Goal: Task Accomplishment & Management: Manage account settings

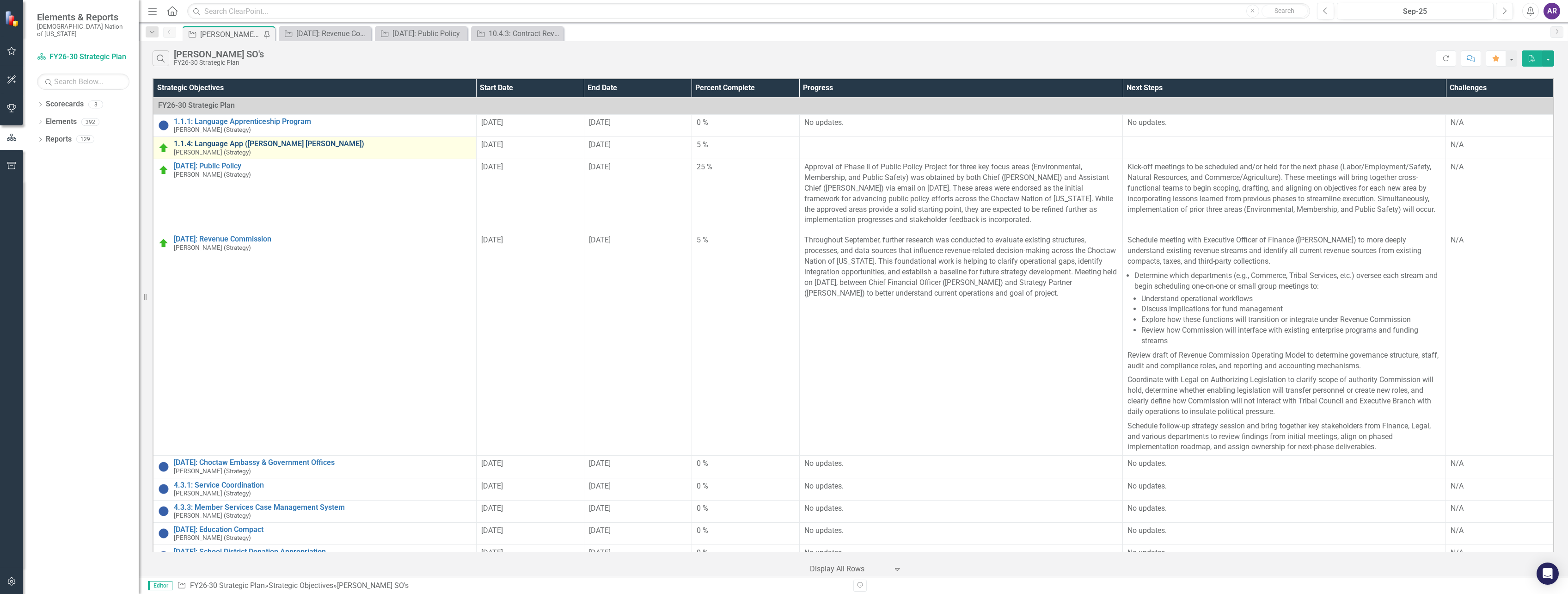
click at [277, 146] on link "1.1.4: Language App ([PERSON_NAME] [PERSON_NAME])" at bounding box center [322, 143] width 298 height 8
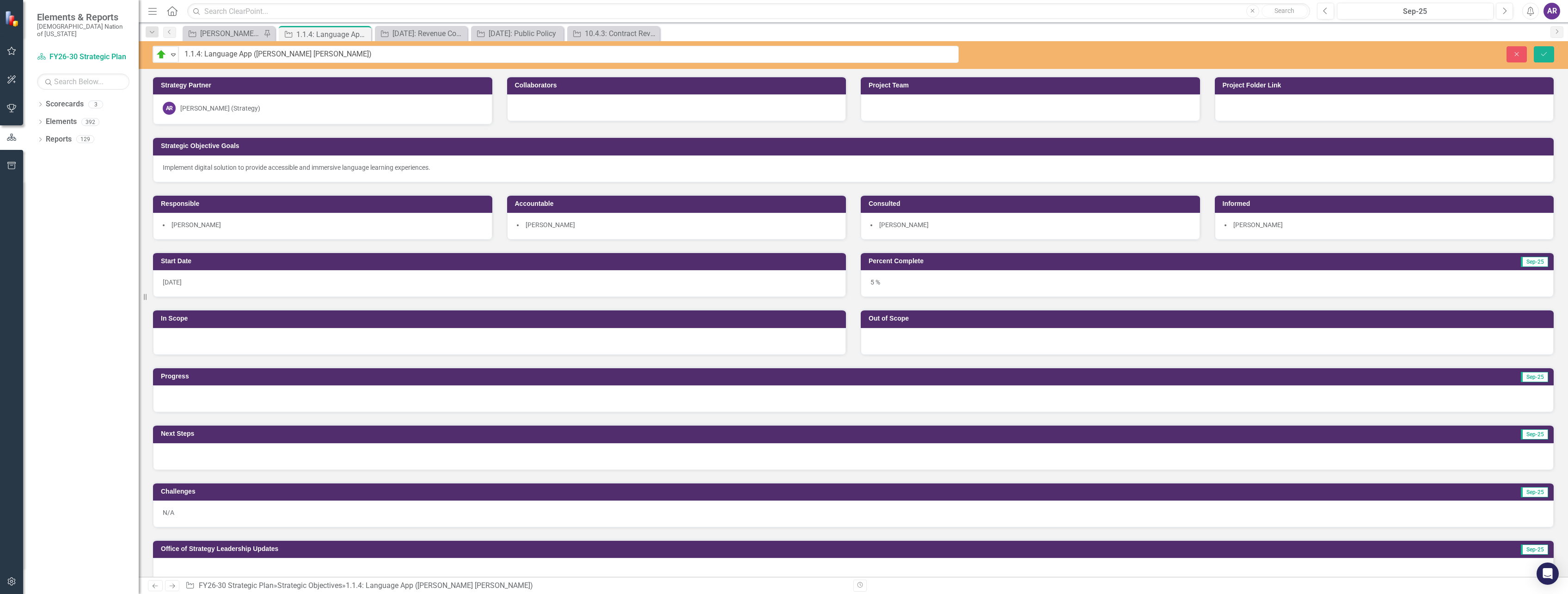
drag, startPoint x: 169, startPoint y: 54, endPoint x: 250, endPoint y: 57, distance: 81.1
drag, startPoint x: 318, startPoint y: 54, endPoint x: 182, endPoint y: 56, distance: 136.0
click at [182, 56] on input "1.1.4: Language App ([PERSON_NAME] [PERSON_NAME])" at bounding box center [569, 54] width 780 height 17
click at [1297, 123] on div "Strategy Partner AR Alex Robinson (Strategy) Collaborators Project Team Project…" at bounding box center [854, 152] width 1416 height 176
click at [1518, 53] on icon "Close" at bounding box center [1516, 54] width 8 height 6
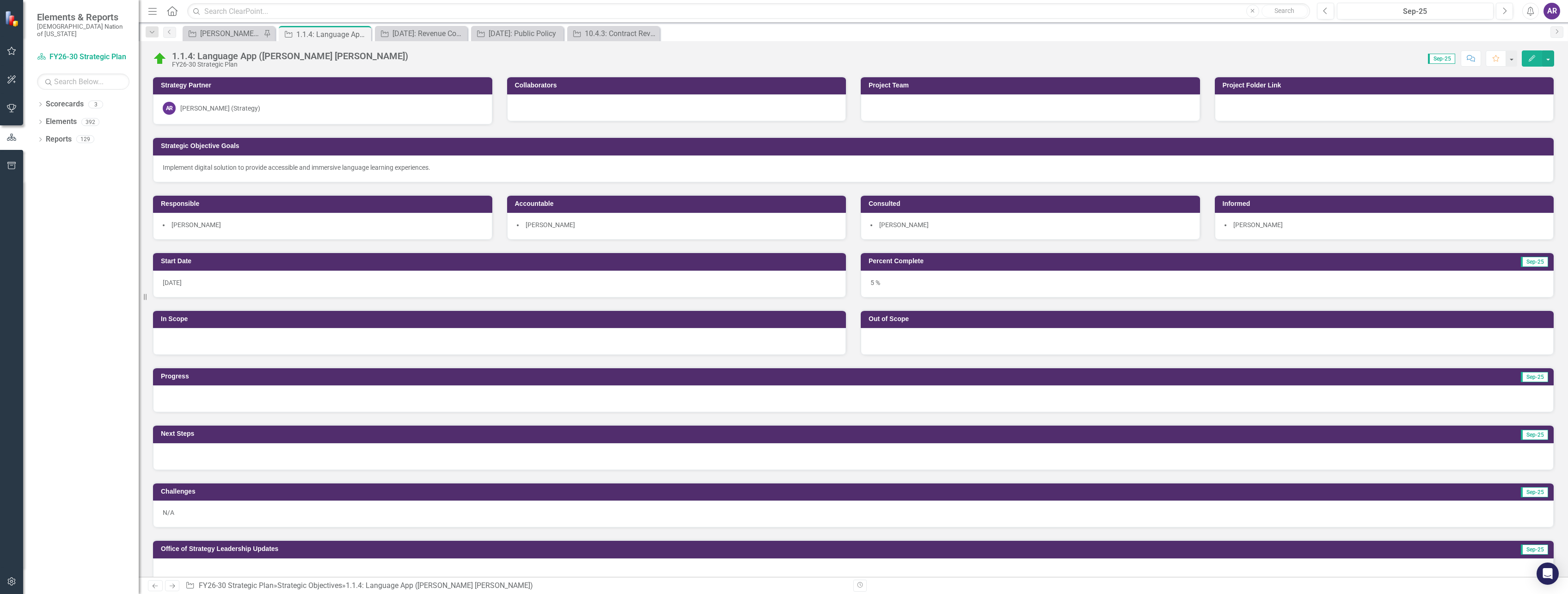
click at [345, 399] on div at bounding box center [853, 398] width 1401 height 27
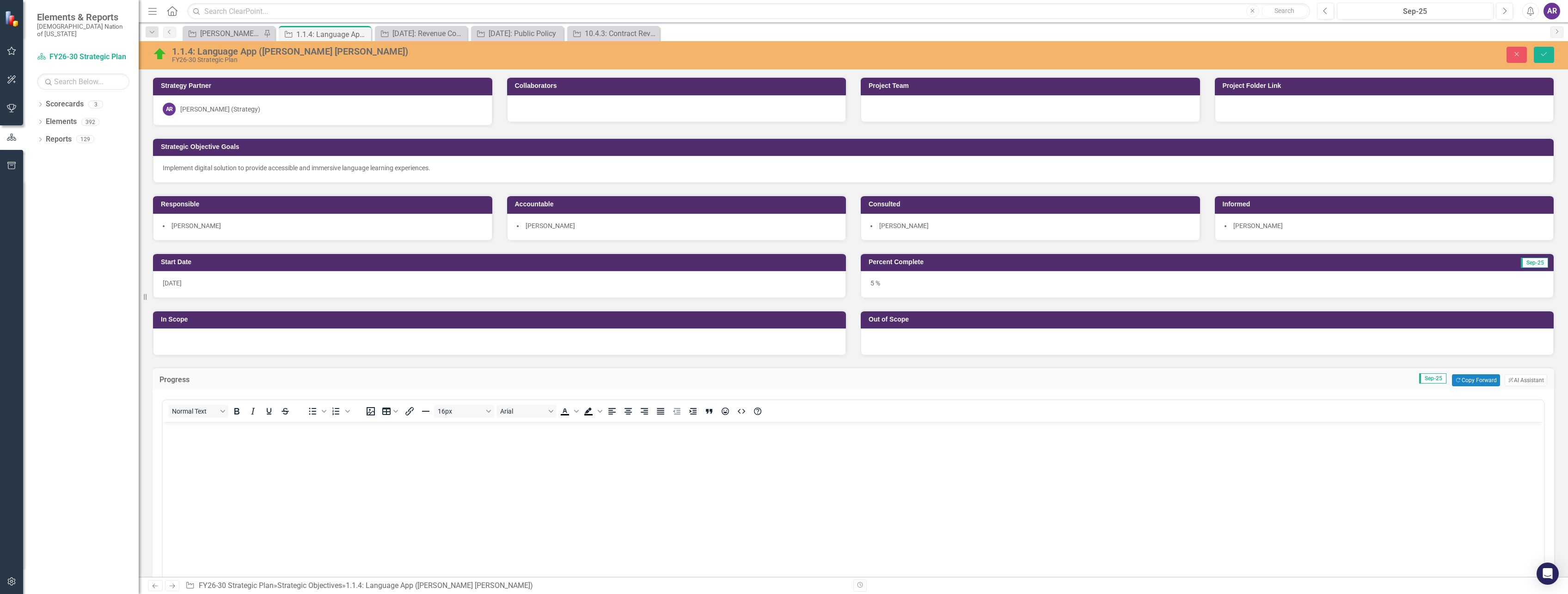
click at [391, 451] on body "Rich Text Area. Press ALT-0 for help." at bounding box center [853, 491] width 1381 height 139
click at [1469, 377] on button "Copy Forward Copy Forward" at bounding box center [1476, 380] width 48 height 12
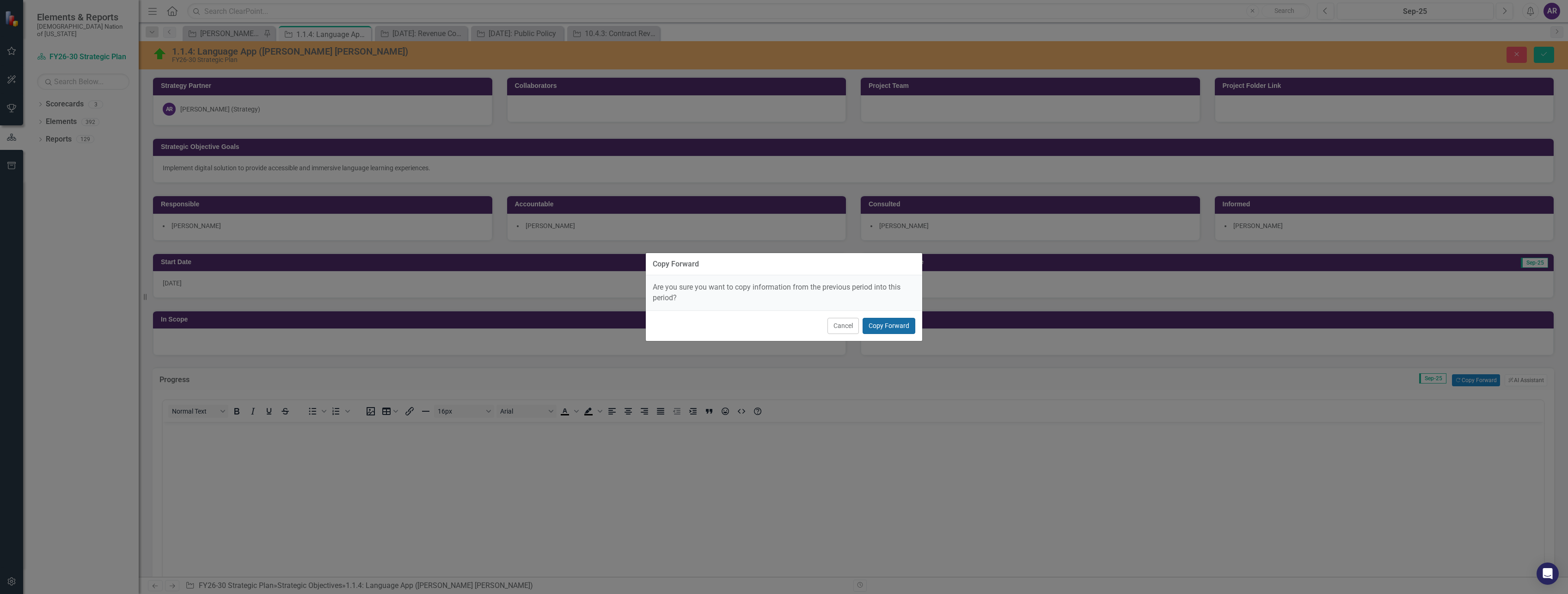
click at [883, 329] on button "Copy Forward" at bounding box center [889, 325] width 53 height 16
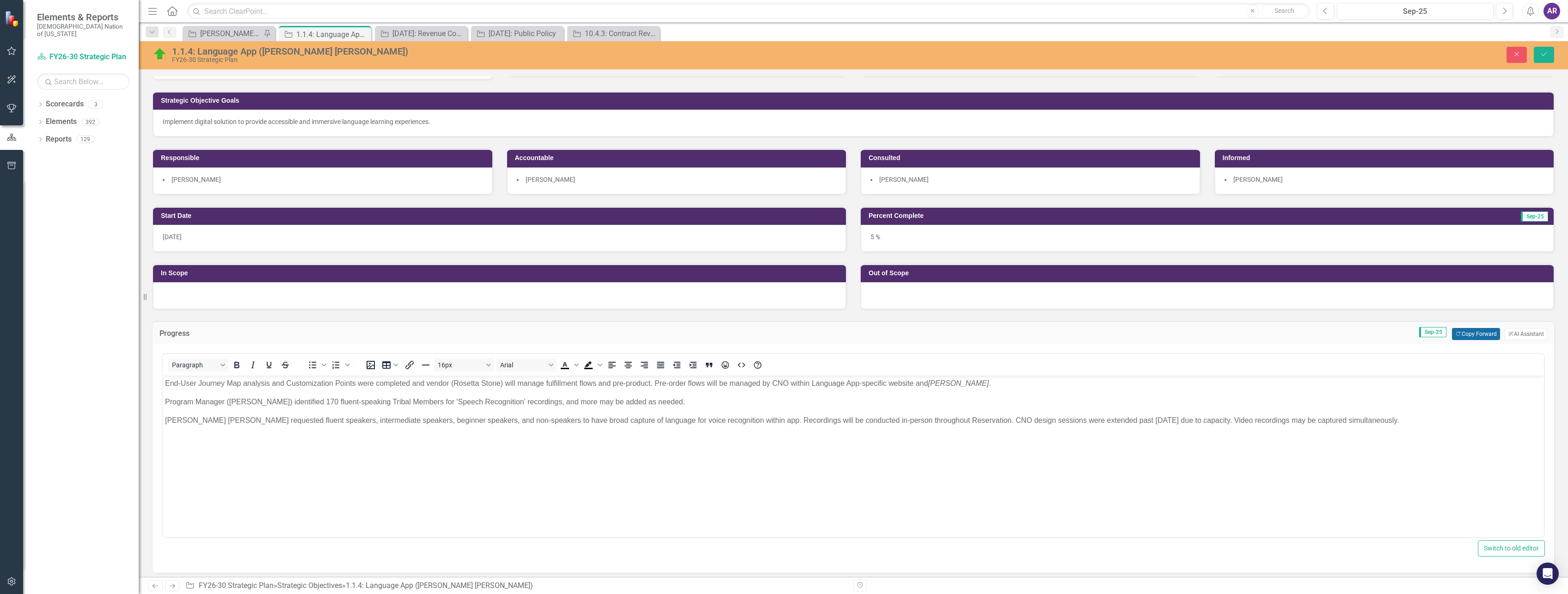
scroll to position [139, 0]
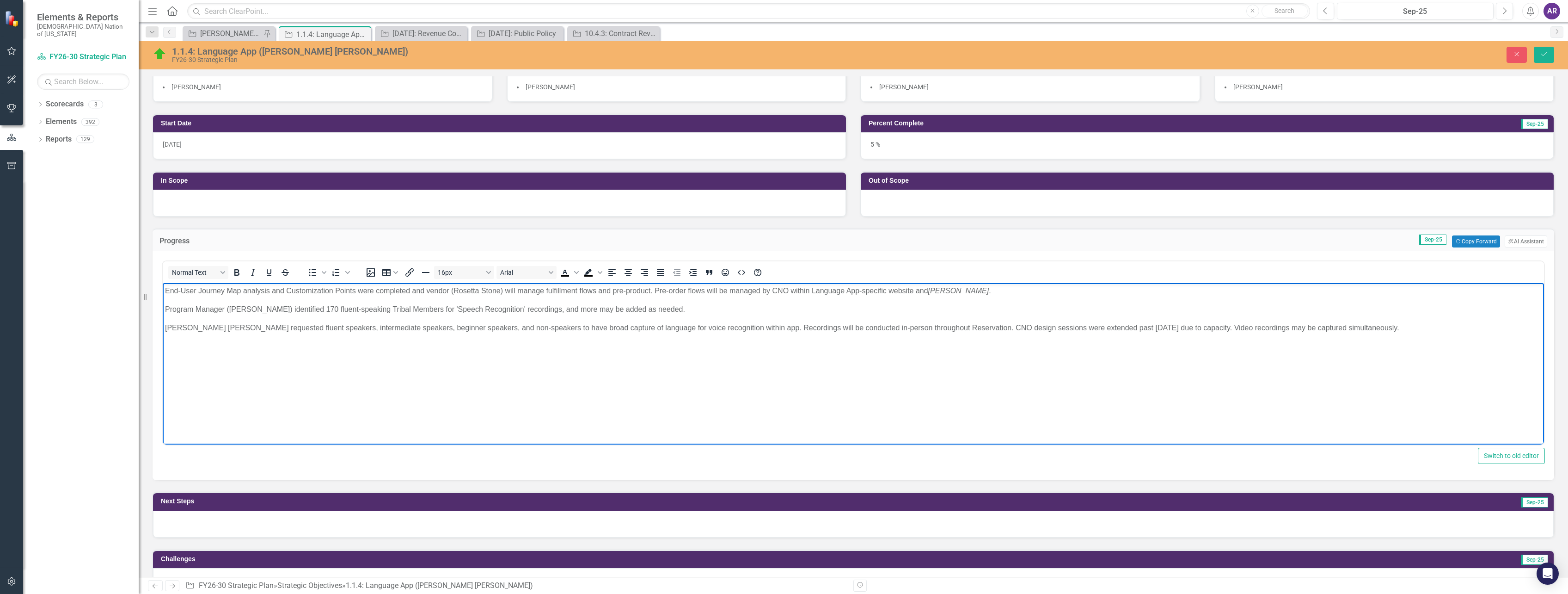
click at [1346, 330] on p "Rosetta Stone requested fluent speakers, intermediate speakers, beginner speake…" at bounding box center [853, 328] width 1377 height 11
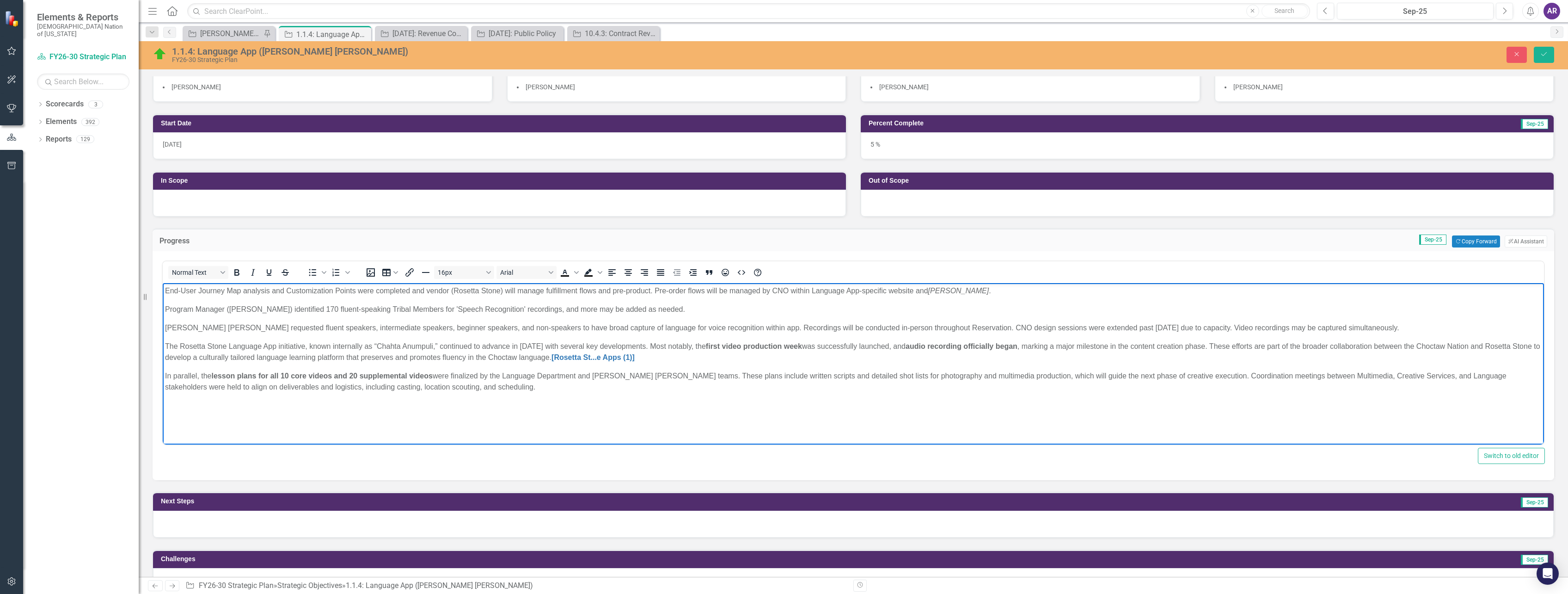
click at [520, 345] on p "The Rosetta Stone Language App initiative, known internally as “Chahta Anumpuli…" at bounding box center [853, 352] width 1377 height 22
click at [742, 346] on strong "first video production week" at bounding box center [754, 346] width 96 height 8
click at [164, 358] on body "End-User Journey Map analysis and Customization Points were completed and vendo…" at bounding box center [853, 352] width 1381 height 139
click at [239, 356] on p "The Rosetta Stone Language App initiative, known internally as “Chahta Anumpuli…" at bounding box center [853, 352] width 1377 height 22
click at [594, 359] on p "The Rosetta Stone Language App initiative, known internally as “Chahta Anumpuli…" at bounding box center [853, 352] width 1377 height 22
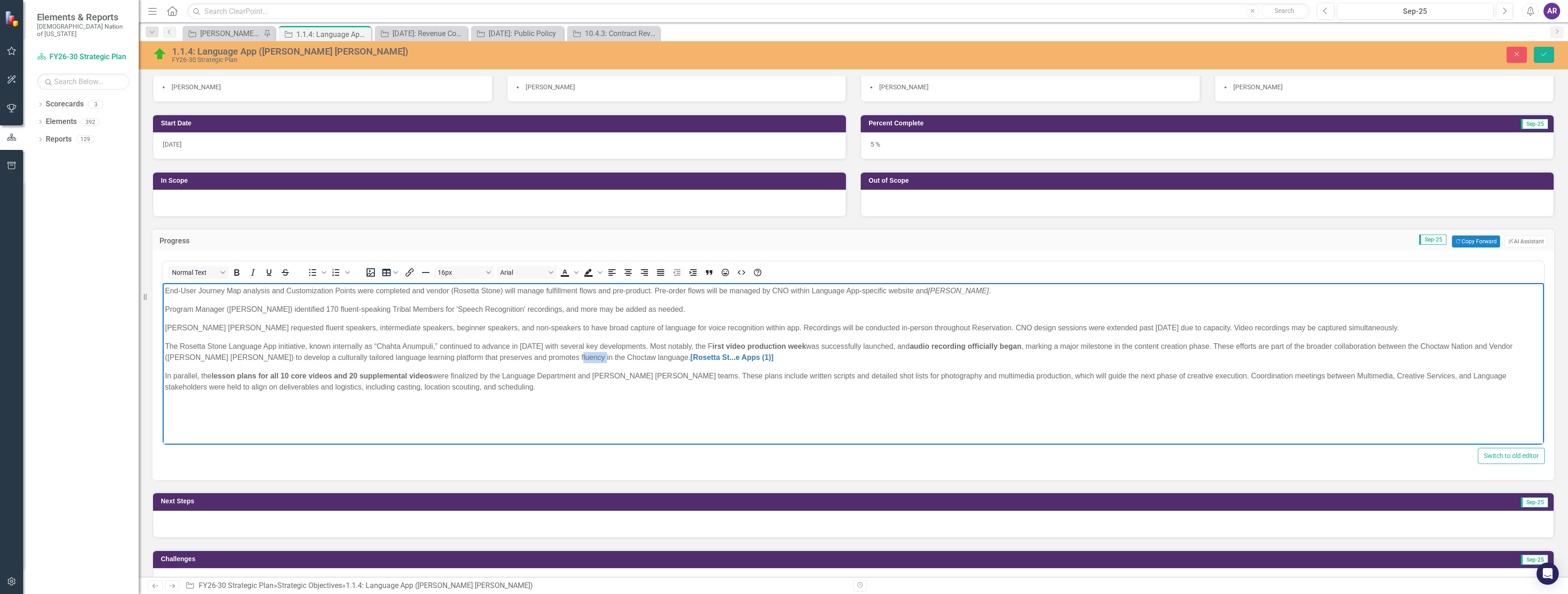
click at [594, 359] on p "The Rosetta Stone Language App initiative, known internally as “Chahta Anumpuli…" at bounding box center [853, 352] width 1377 height 22
drag, startPoint x: 748, startPoint y: 361, endPoint x: 640, endPoint y: 363, distance: 108.0
click at [640, 363] on p "The Rosetta Stone Language App initiative, known internally as “Chahta Anumpuli…" at bounding box center [853, 352] width 1377 height 22
click at [165, 376] on p "In parallel, the lesson plans for all 10 core videos and 20 supplemental videos…" at bounding box center [853, 381] width 1377 height 22
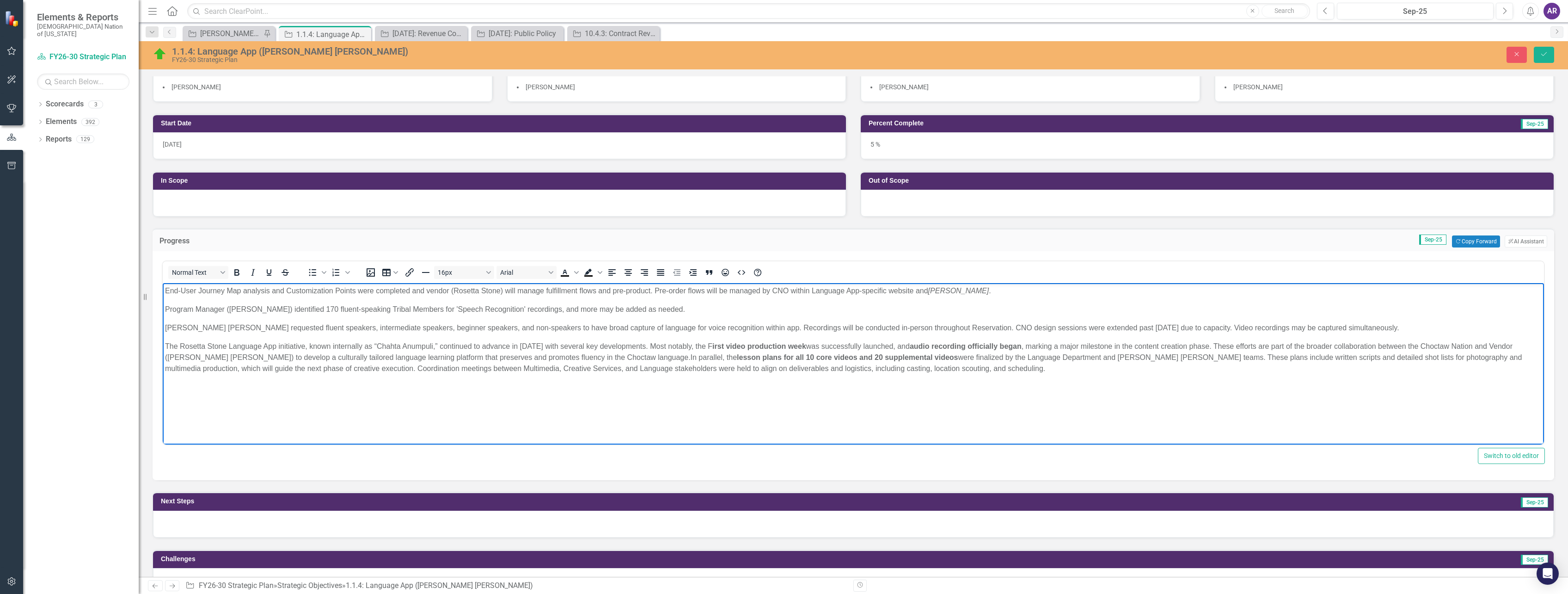
click at [982, 359] on p "The Rosetta Stone Language App initiative, known internally as “Chahta Anumpuli…" at bounding box center [853, 358] width 1377 height 33
click at [681, 346] on p "The Rosetta Stone Language App initiative, known internally as “Chahta Anumpuli…" at bounding box center [853, 358] width 1377 height 33
drag, startPoint x: 735, startPoint y: 345, endPoint x: 179, endPoint y: 343, distance: 556.0
click at [179, 343] on p "The Rosetta Stone Language App initiative, known internally as “Chahta Anumpuli…" at bounding box center [853, 358] width 1377 height 33
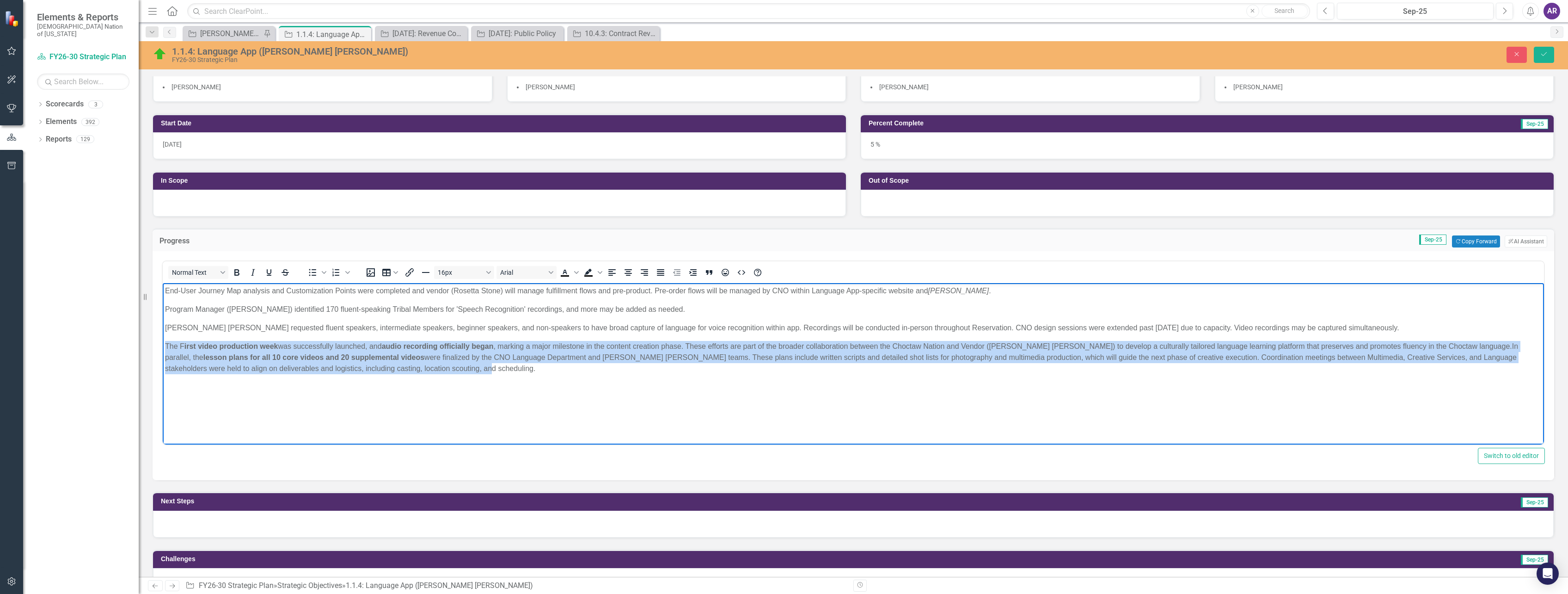
drag, startPoint x: 399, startPoint y: 368, endPoint x: 154, endPoint y: 342, distance: 246.4
click at [162, 342] on html "End-User Journey Map analysis and Customization Points were completed and vendo…" at bounding box center [853, 352] width 1381 height 139
click at [233, 266] on button "Bold" at bounding box center [236, 272] width 16 height 13
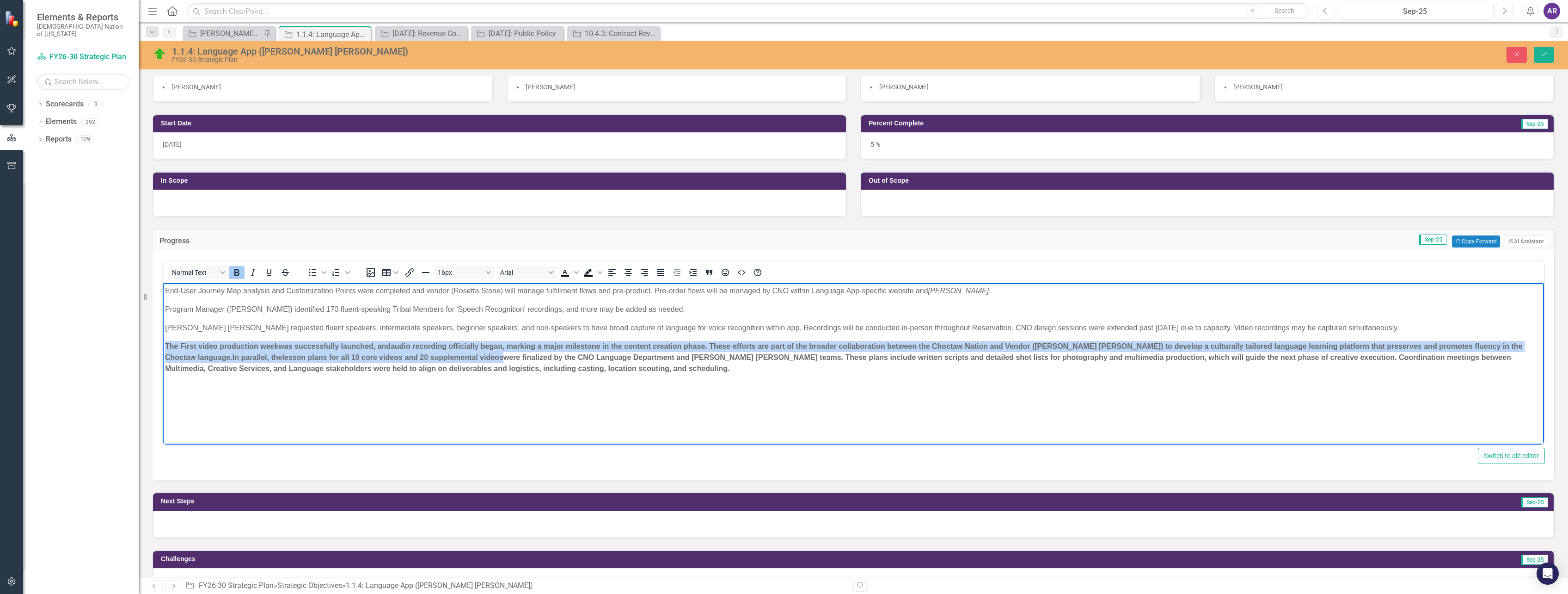
click at [235, 268] on icon "Bold" at bounding box center [236, 272] width 11 height 11
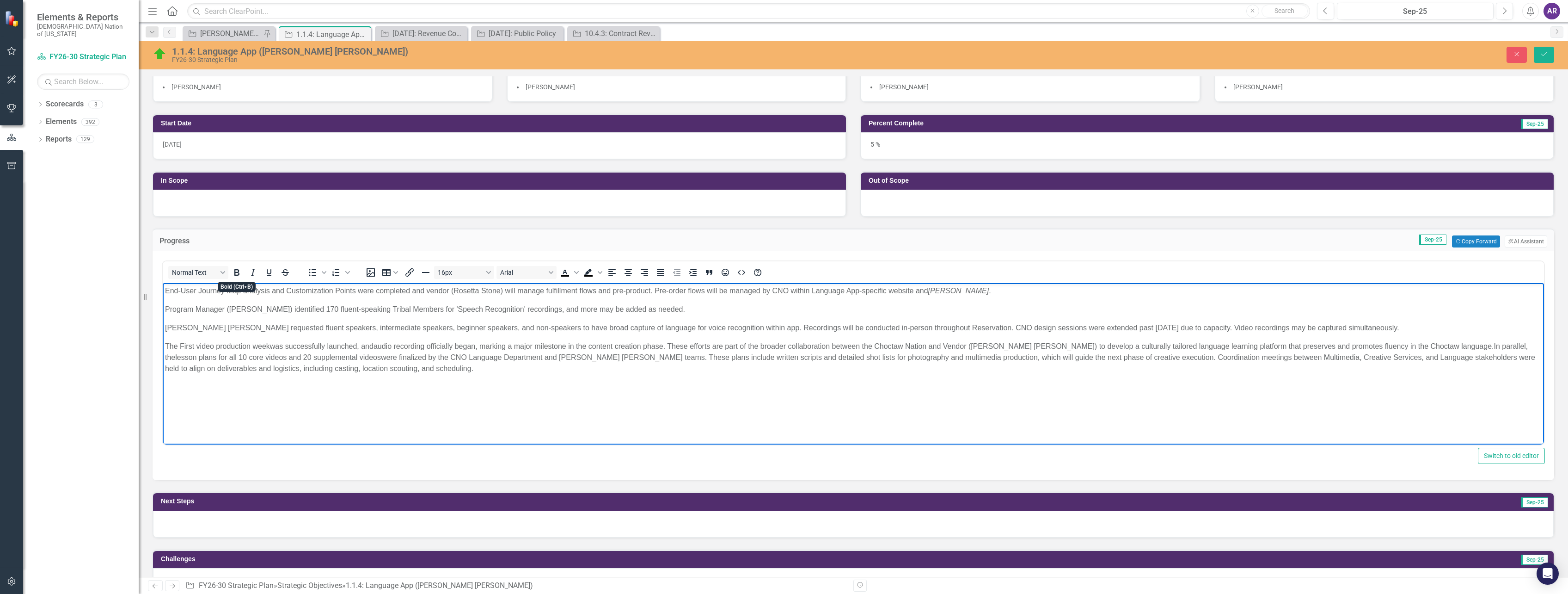
click at [296, 356] on p "The F irst video production week was successfully launched, and audio recording…" at bounding box center [853, 358] width 1377 height 33
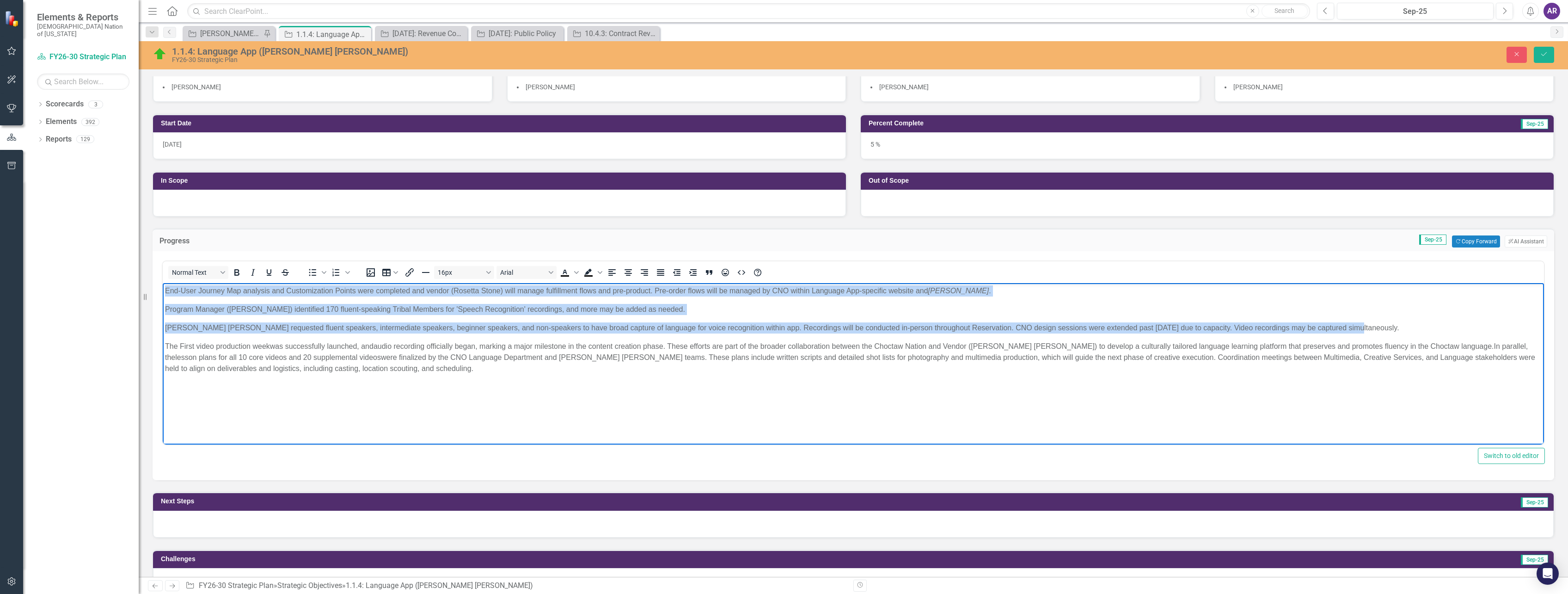
drag, startPoint x: 1354, startPoint y: 328, endPoint x: 158, endPoint y: 286, distance: 1196.7
click at [162, 286] on html "End-User Journey Map analysis and Customization Points were completed and vendo…" at bounding box center [853, 352] width 1381 height 139
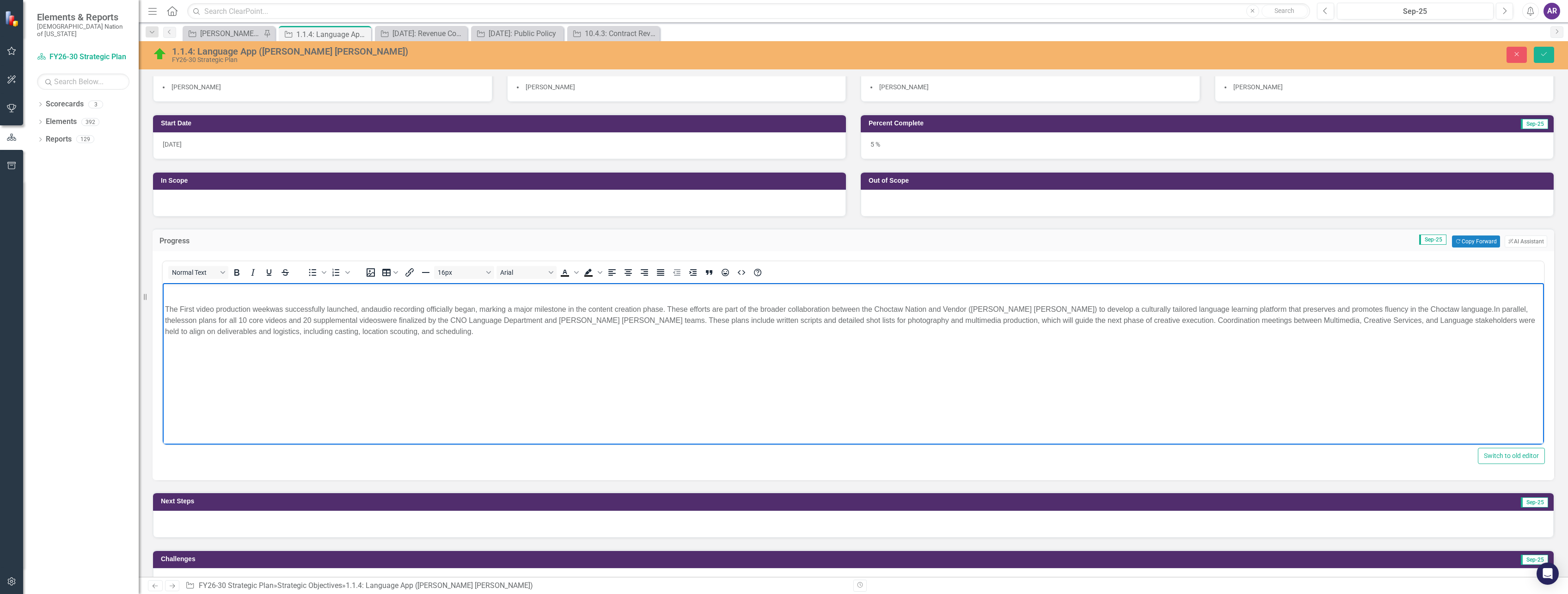
click at [164, 306] on body "The F irst video production week was successfully launched, and audio recording…" at bounding box center [853, 352] width 1381 height 139
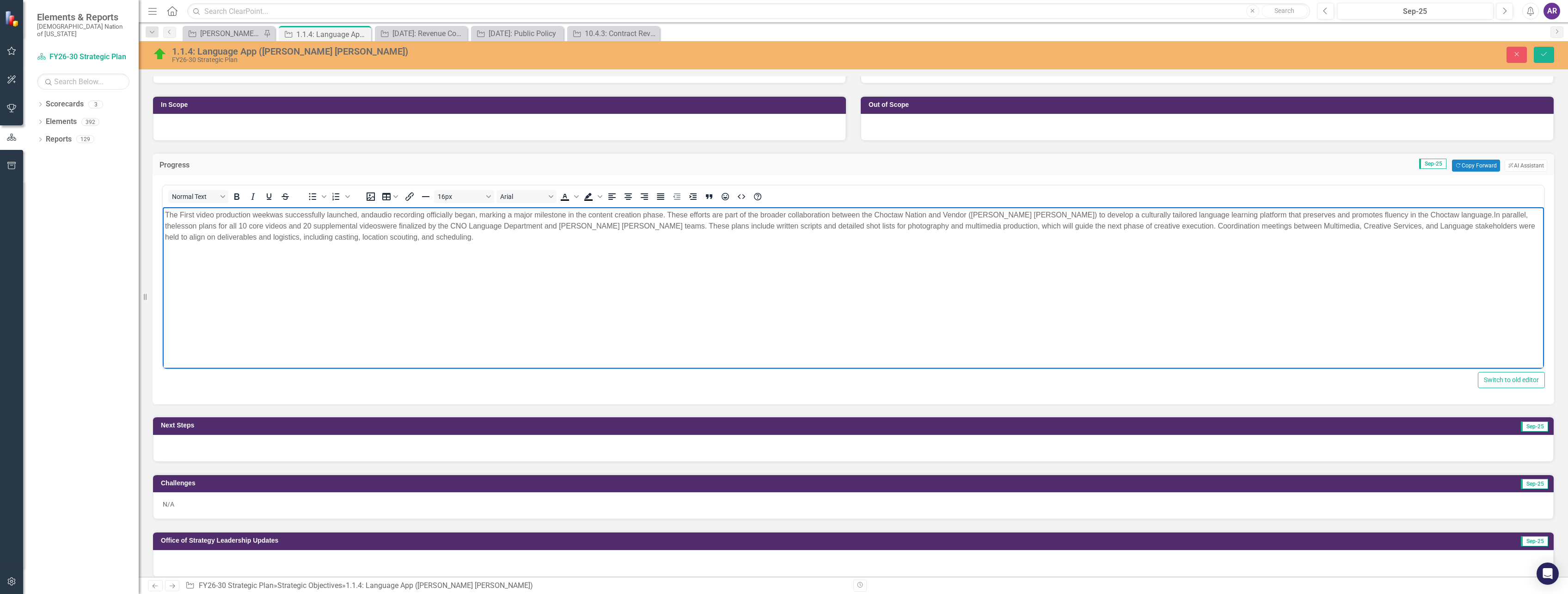
scroll to position [231, 0]
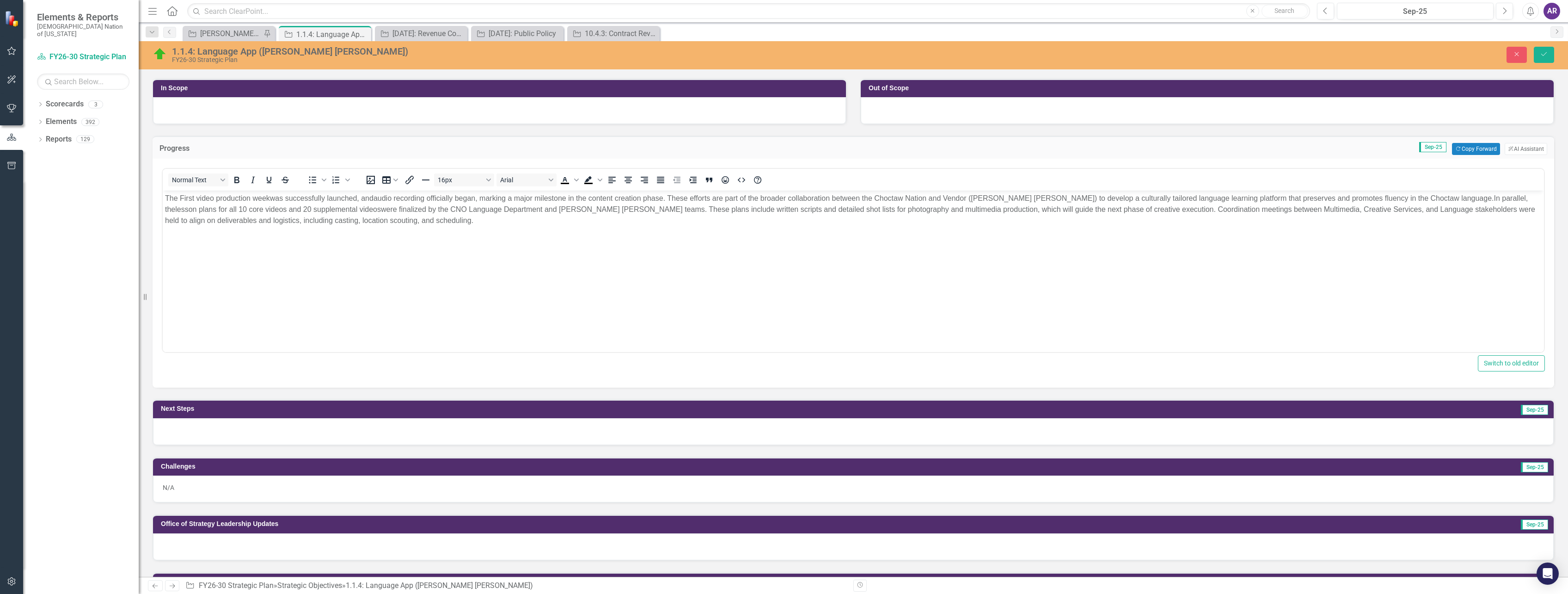
click at [535, 426] on div at bounding box center [853, 431] width 1401 height 27
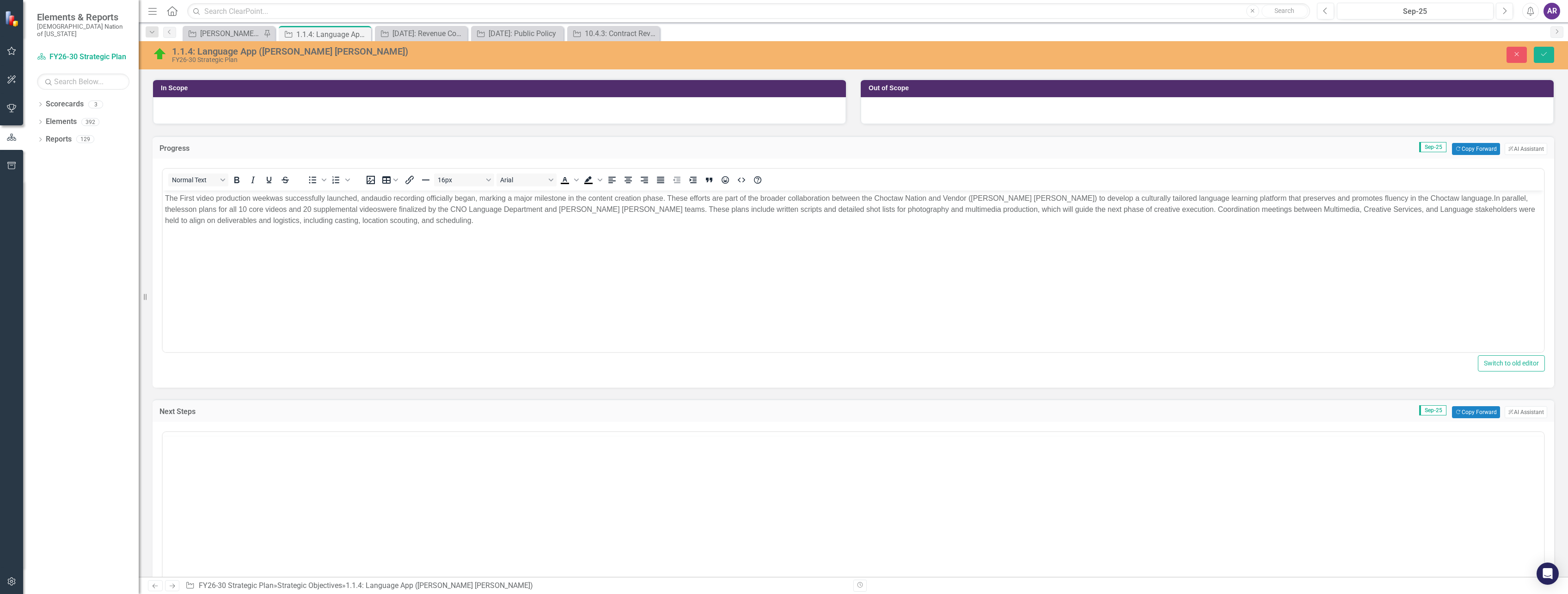
scroll to position [0, 0]
click at [1471, 413] on button "Copy Forward Copy Forward" at bounding box center [1476, 412] width 48 height 12
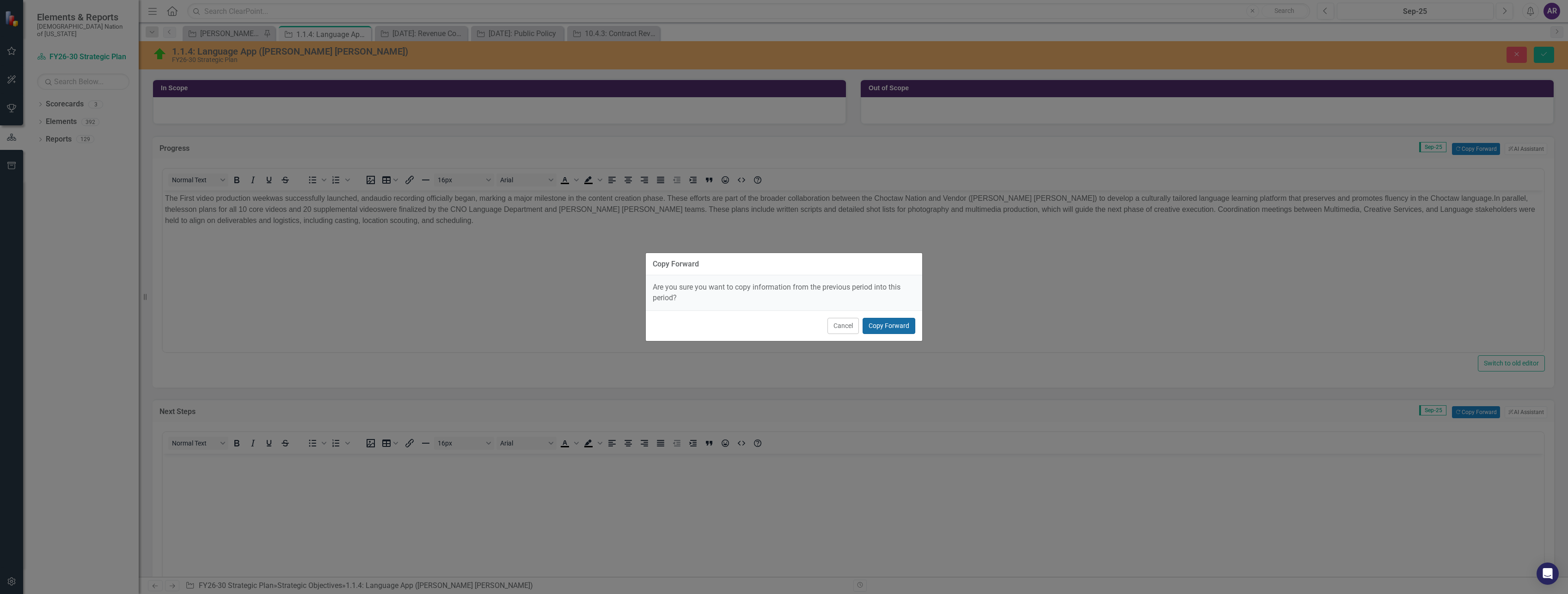
click at [907, 330] on button "Copy Forward" at bounding box center [889, 325] width 53 height 16
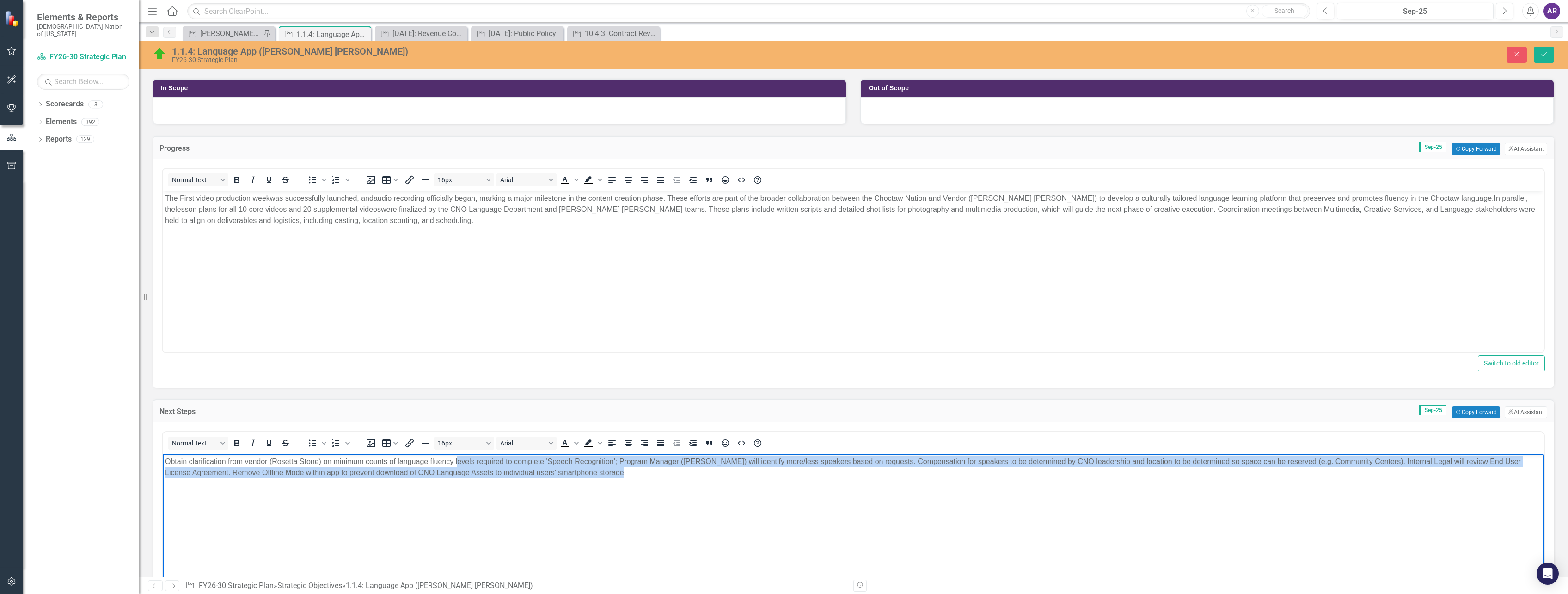
drag, startPoint x: 630, startPoint y: 472, endPoint x: 459, endPoint y: 466, distance: 171.1
click at [459, 466] on p "Obtain clarification from vendor (Rosetta Stone) on minimum counts of language …" at bounding box center [853, 467] width 1377 height 22
click at [617, 481] on body "Obtain clarification from vendor (Rosetta Stone) on minimum counts of language …" at bounding box center [853, 523] width 1381 height 139
drag, startPoint x: 615, startPoint y: 478, endPoint x: 159, endPoint y: 457, distance: 456.5
click at [162, 457] on html "Obtain clarification from vendor (Rosetta Stone) on minimum counts of language …" at bounding box center [853, 523] width 1381 height 139
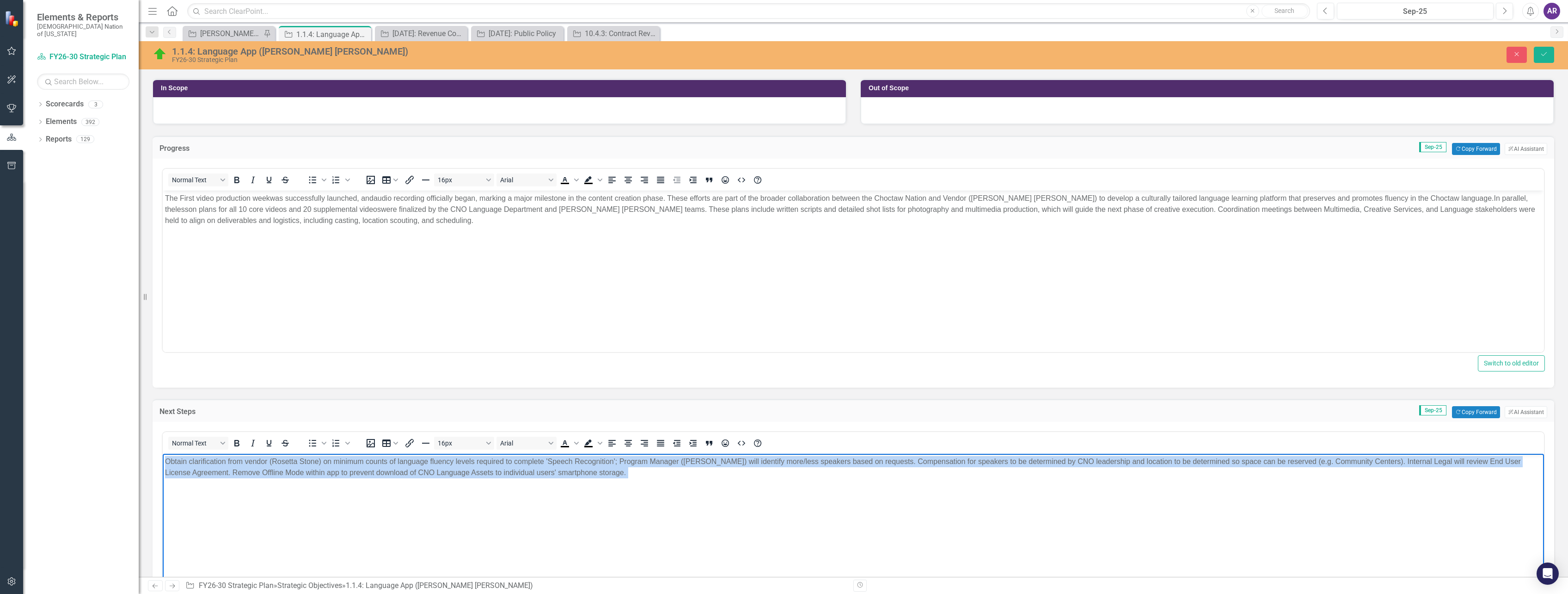
copy p "Obtain clarification from vendor (Rosetta Stone) on minimum counts of language …"
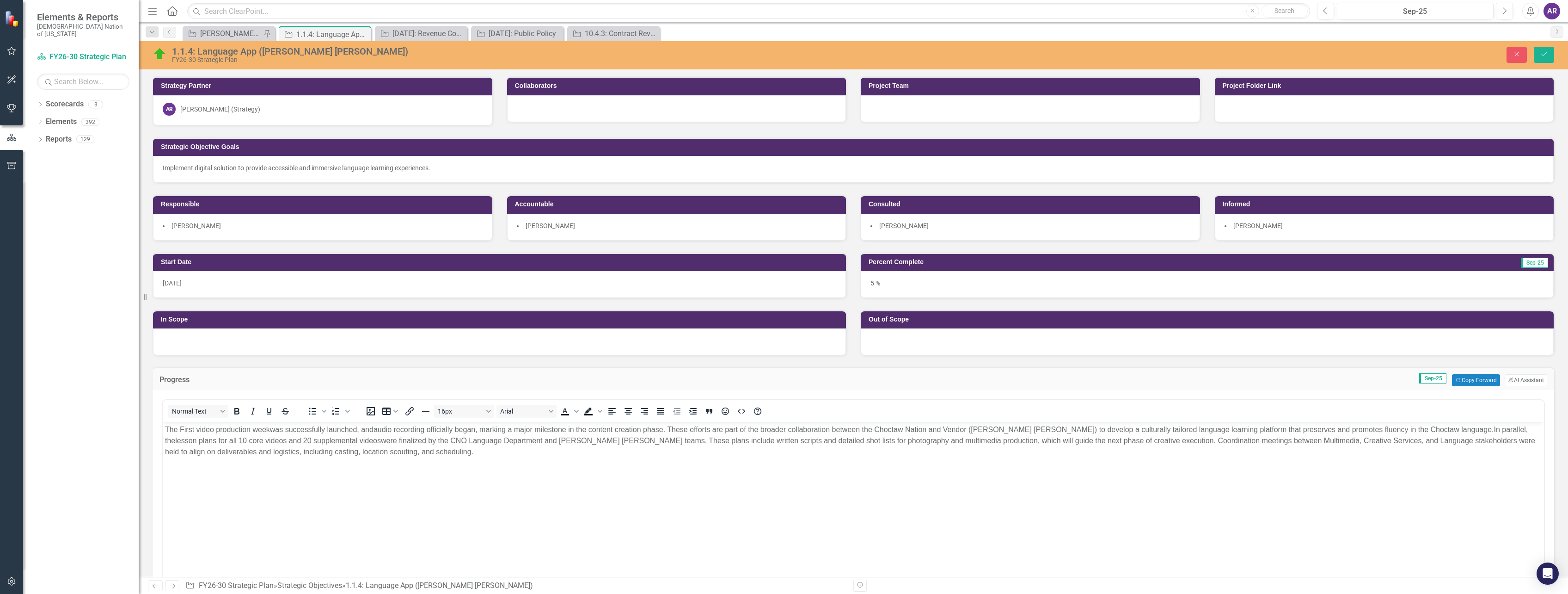
scroll to position [231, 0]
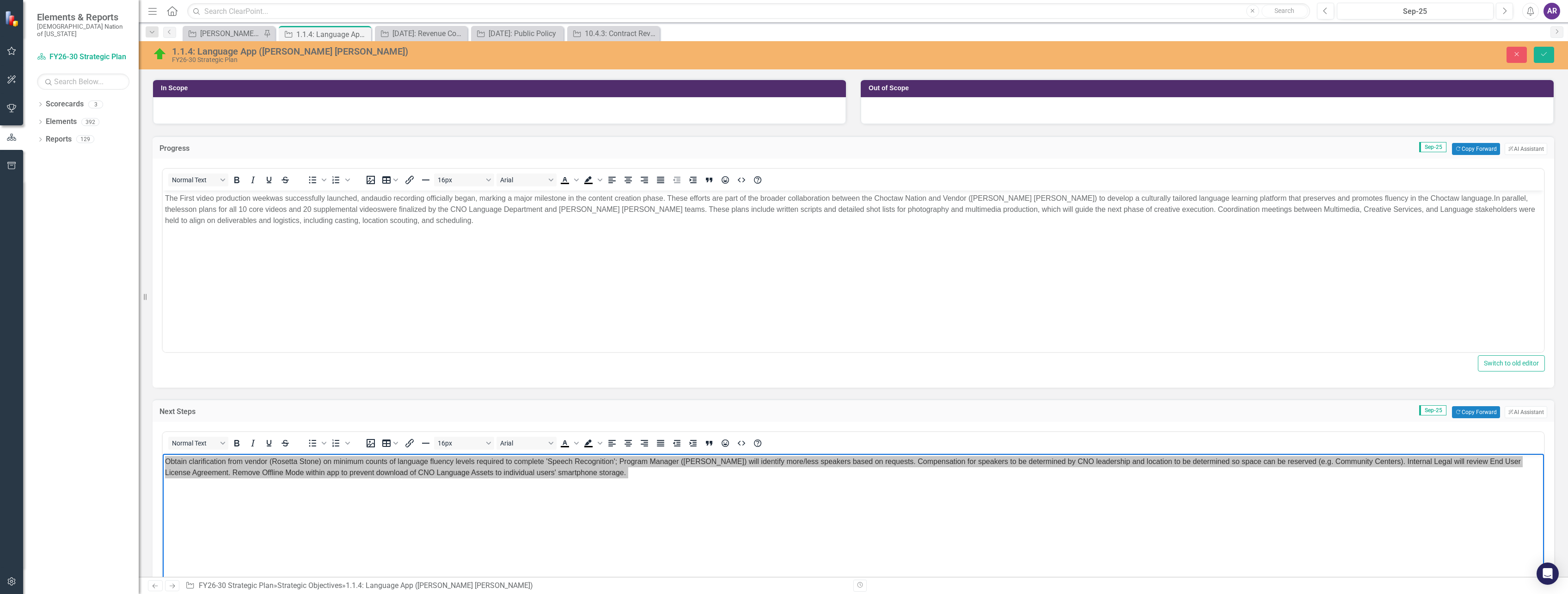
click at [579, 285] on body "The F irst video production week was successfully launched, and audio recording…" at bounding box center [853, 260] width 1381 height 139
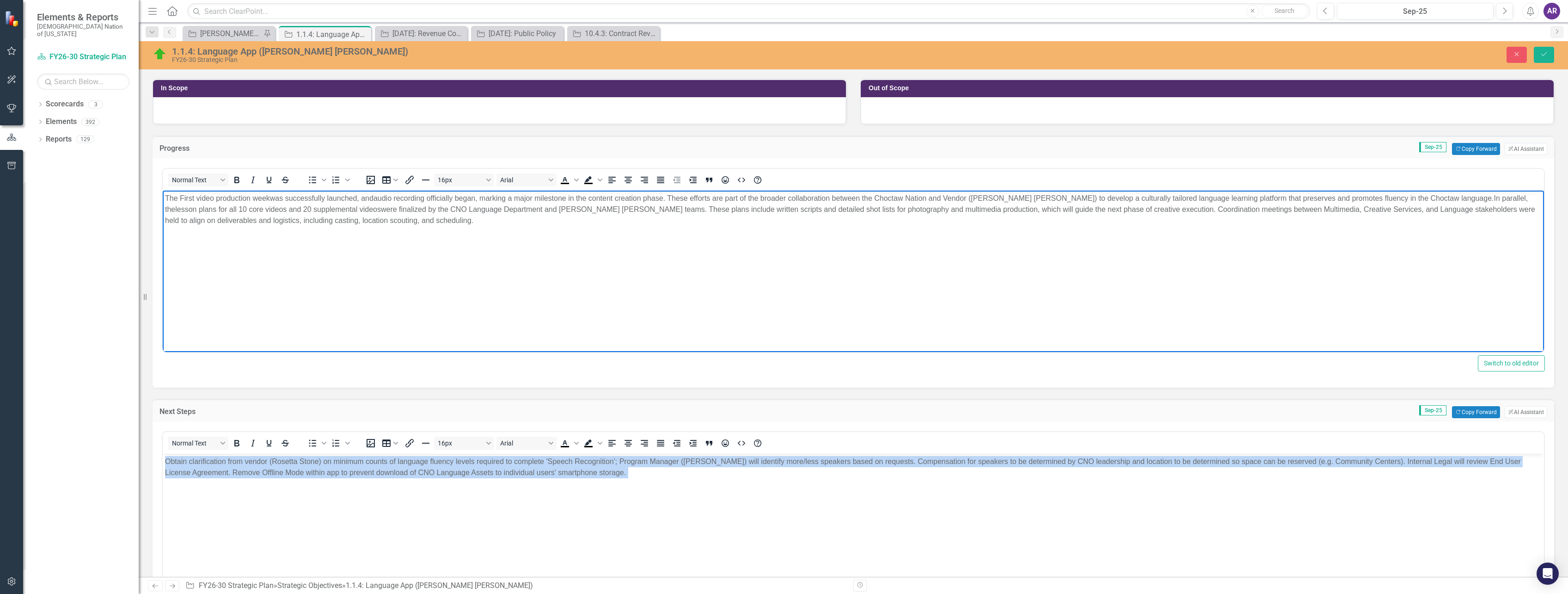
click at [644, 493] on p "Rich Text Area. Press ALT-0 for help." at bounding box center [853, 491] width 1377 height 11
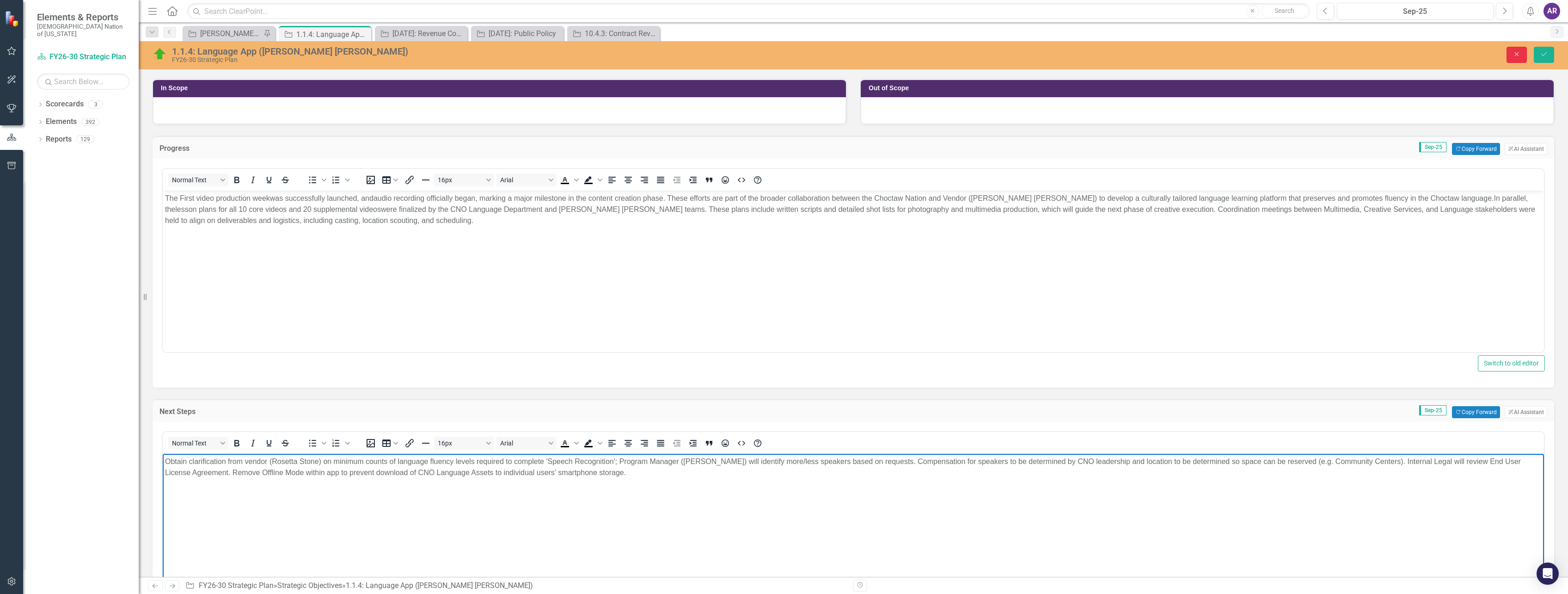
click at [1513, 54] on icon "Close" at bounding box center [1516, 54] width 8 height 6
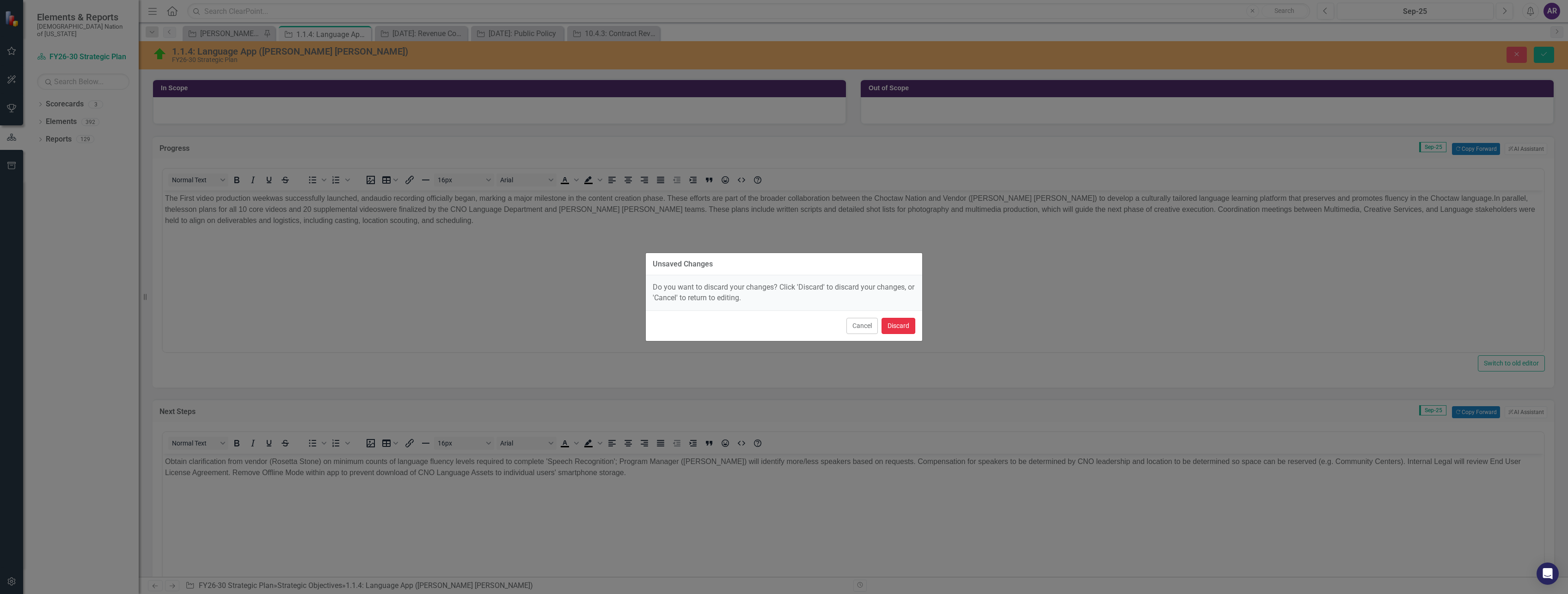
click at [909, 326] on button "Discard" at bounding box center [898, 325] width 34 height 16
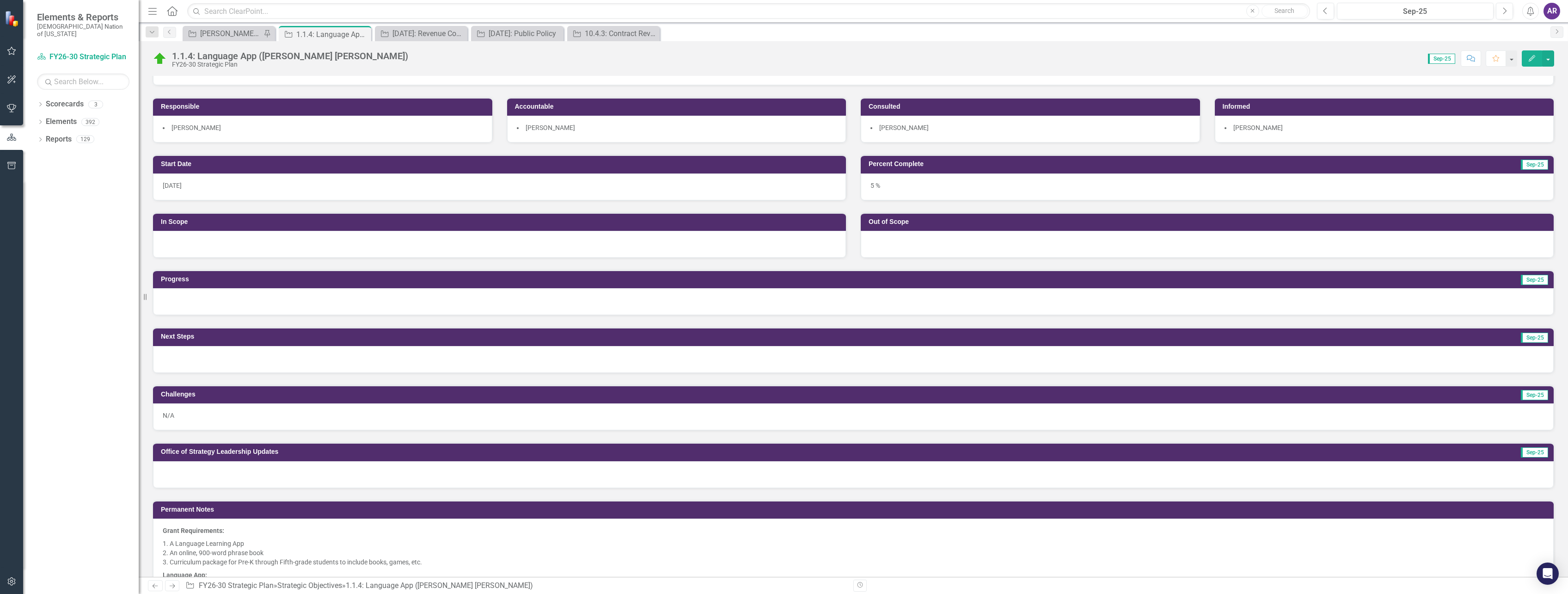
scroll to position [92, 0]
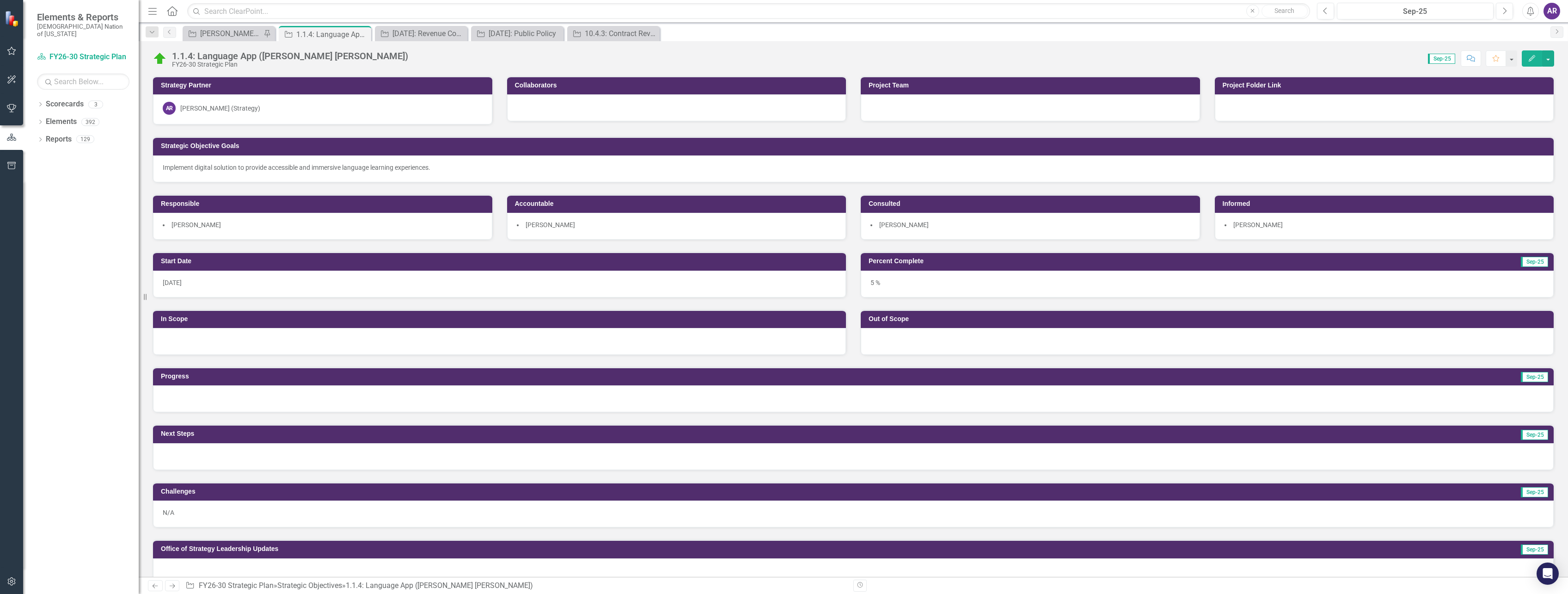
scroll to position [92, 0]
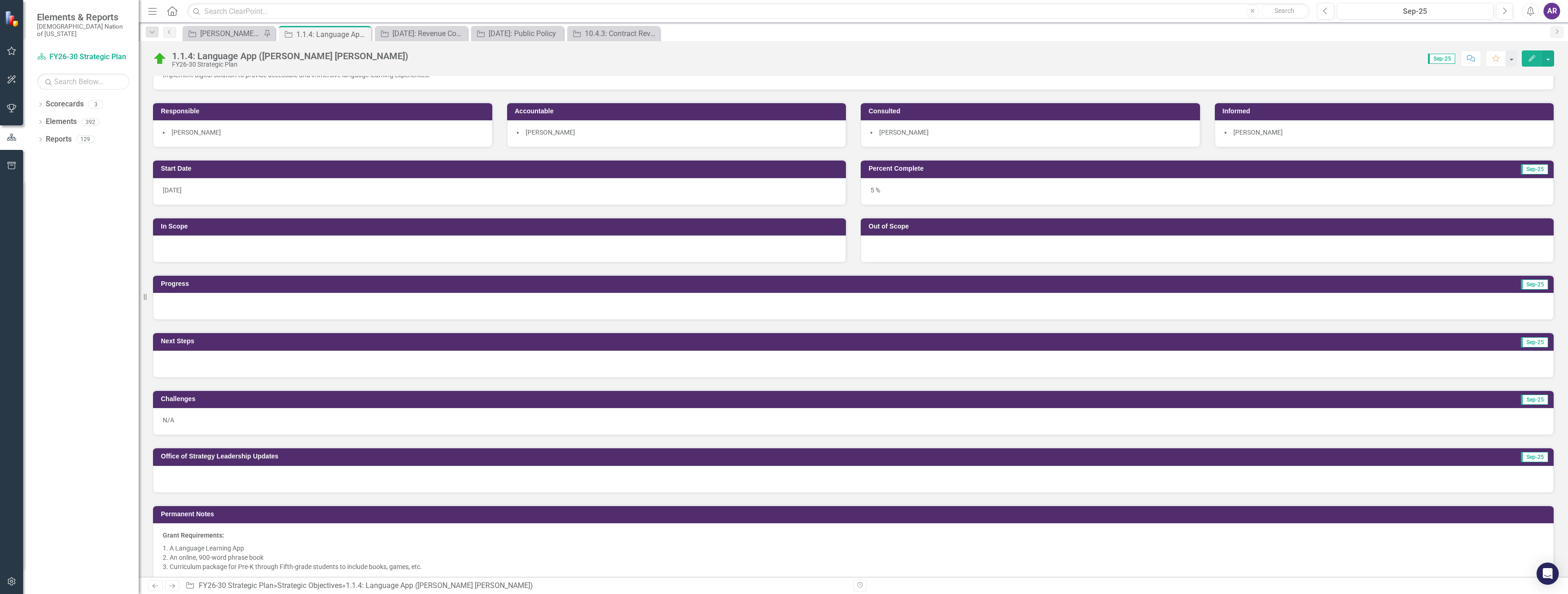
click at [842, 71] on div "1.1.4: Language App (Rosetta Stone) FY26-30 Strategic Plan Score: 0.00 Sep-25 C…" at bounding box center [854, 309] width 1430 height 535
click at [320, 299] on div at bounding box center [853, 306] width 1401 height 27
click at [320, 299] on div at bounding box center [853, 306] width 1401 height 27
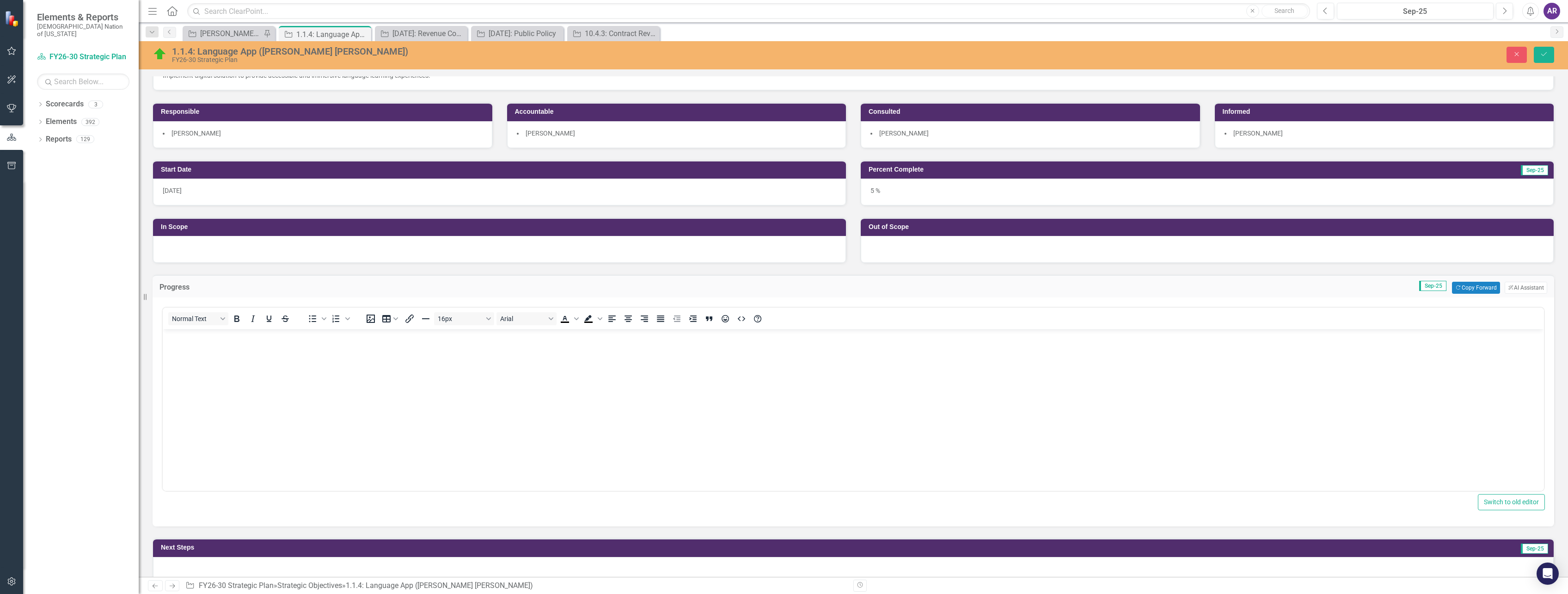
scroll to position [0, 0]
click at [322, 361] on body "Rich Text Area. Press ALT-0 for help." at bounding box center [853, 399] width 1381 height 139
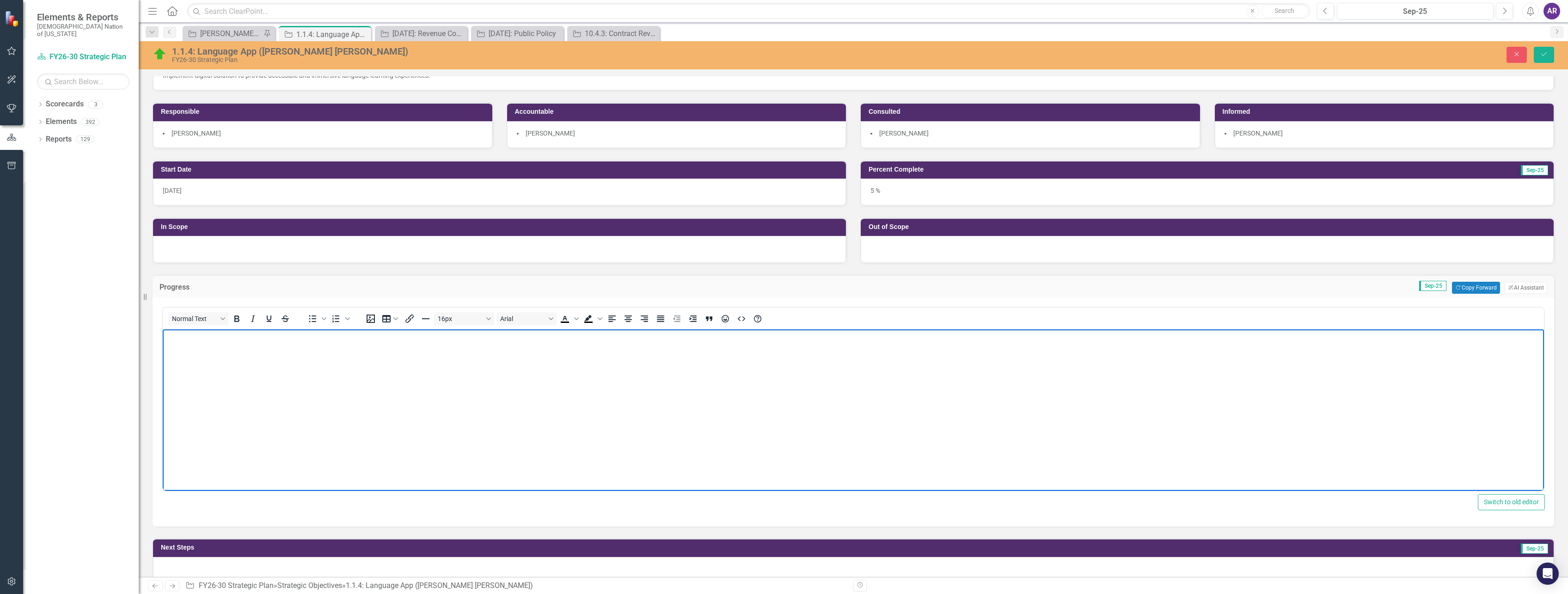
paste body "Rich Text Area. Press ALT-0 for help."
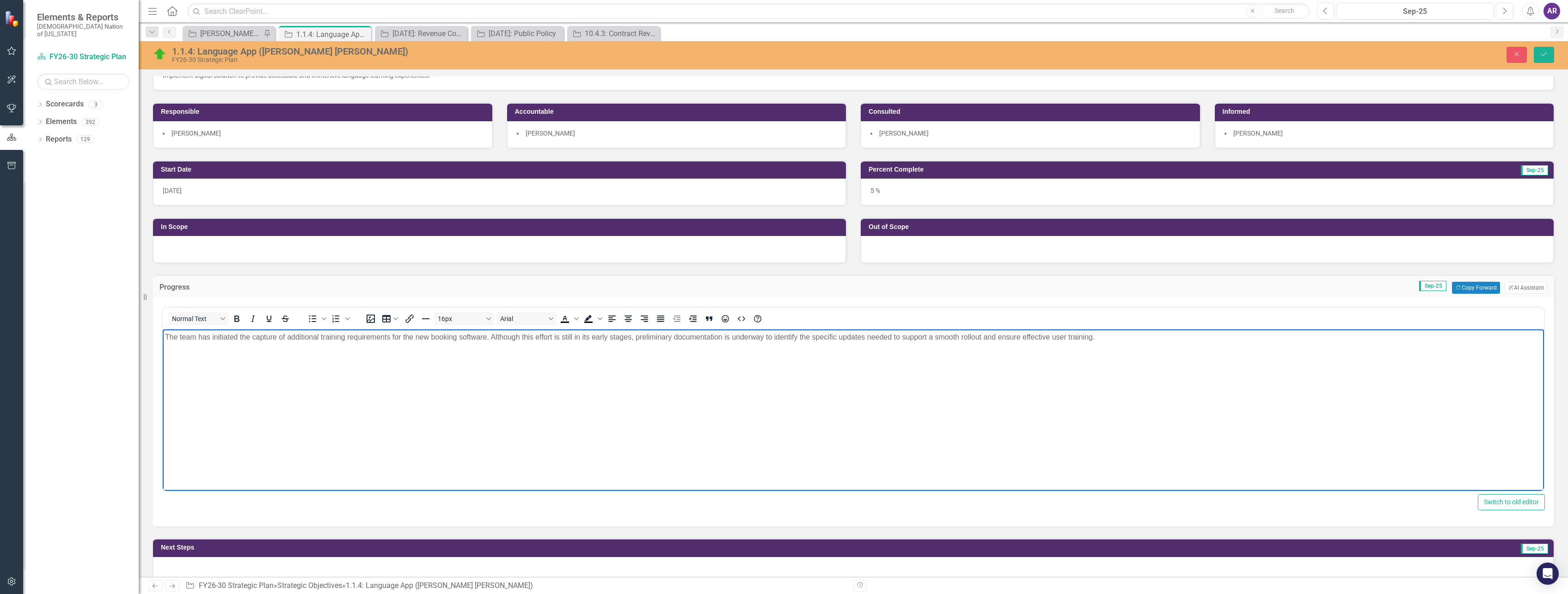
drag, startPoint x: 177, startPoint y: 339, endPoint x: 183, endPoint y: 338, distance: 6.1
click at [178, 339] on p "The team has initiated the capture of additional training requirements for the …" at bounding box center [853, 337] width 1377 height 11
click at [181, 337] on p "The Travel team has initiated the capture of additional training requirements f…" at bounding box center [853, 337] width 1377 height 11
click at [228, 337] on p "The Travel team has initiated the capture of additional training requirements f…" at bounding box center [853, 337] width 1377 height 11
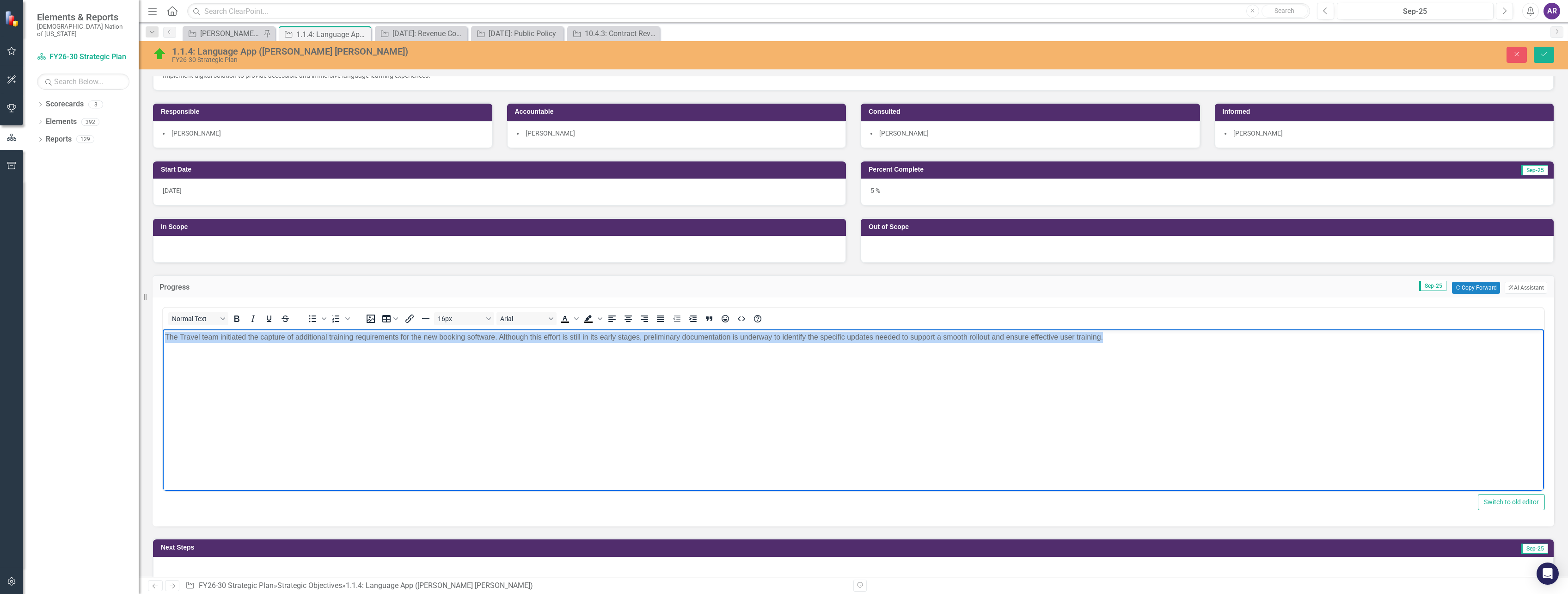
drag, startPoint x: 1160, startPoint y: 340, endPoint x: 151, endPoint y: 343, distance: 1009.0
click at [162, 343] on html "The Travel team initiated the capture of additional training requirements for t…" at bounding box center [853, 399] width 1381 height 139
copy p "The Travel team initiated the capture of additional training requirements for t…"
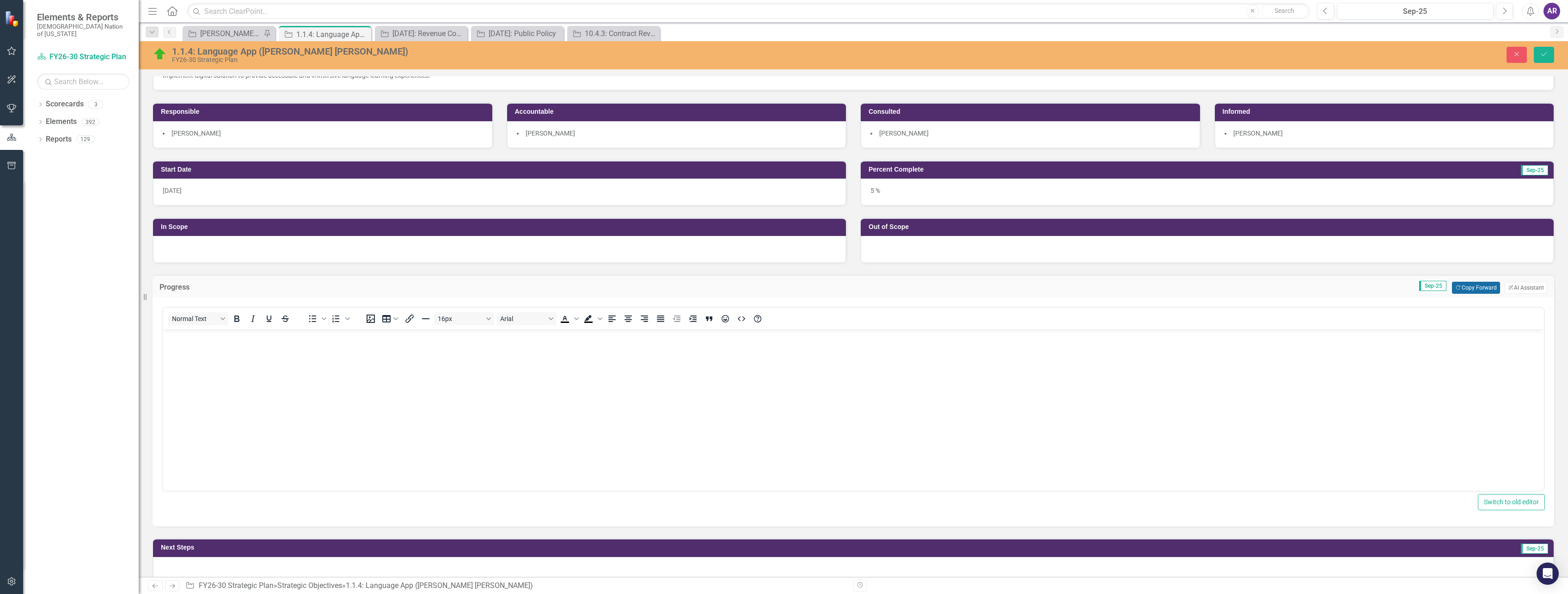
click at [1477, 291] on button "Copy Forward Copy Forward" at bounding box center [1476, 287] width 48 height 12
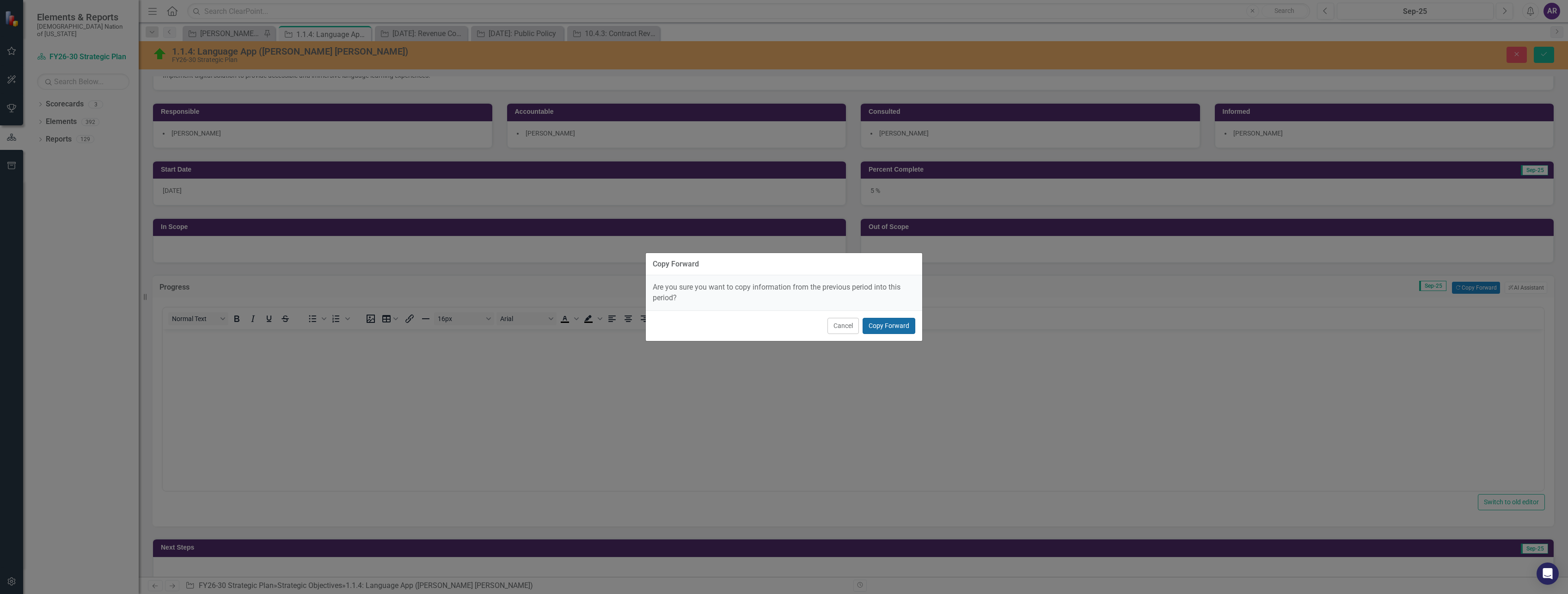
click at [889, 324] on button "Copy Forward" at bounding box center [889, 325] width 53 height 16
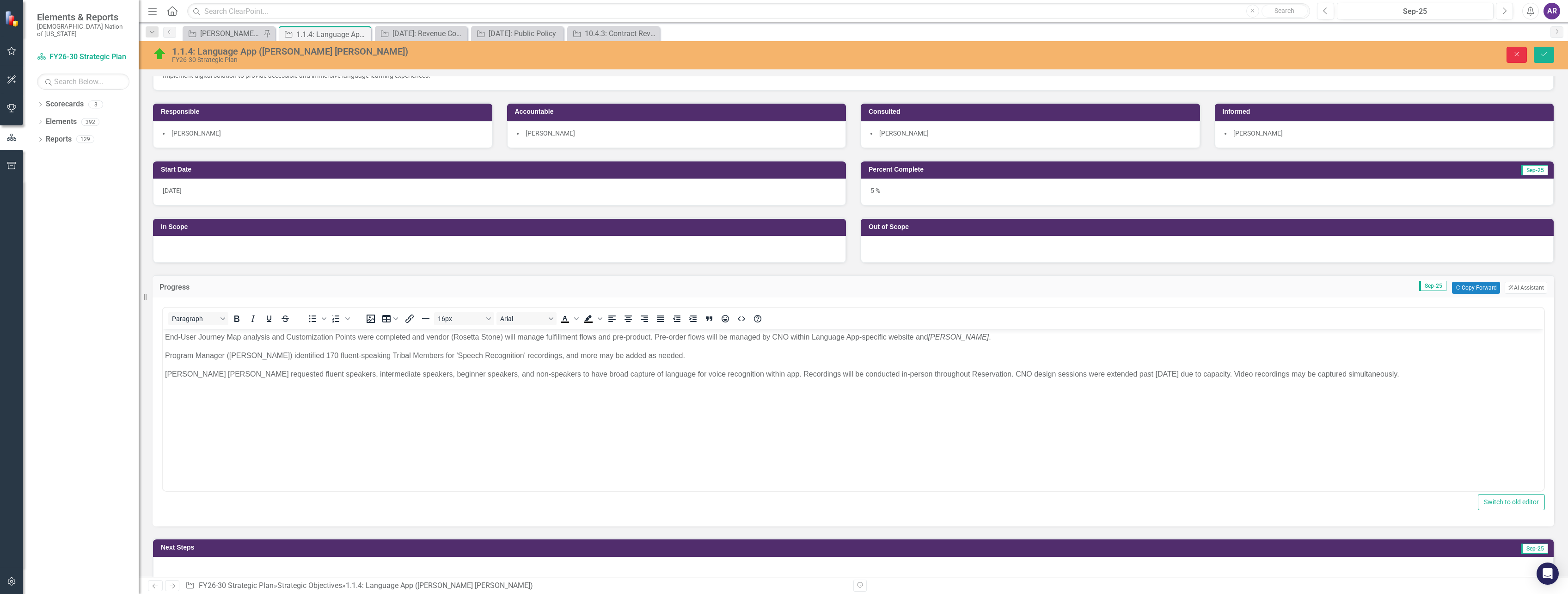
click at [1512, 58] on button "Close" at bounding box center [1517, 54] width 20 height 16
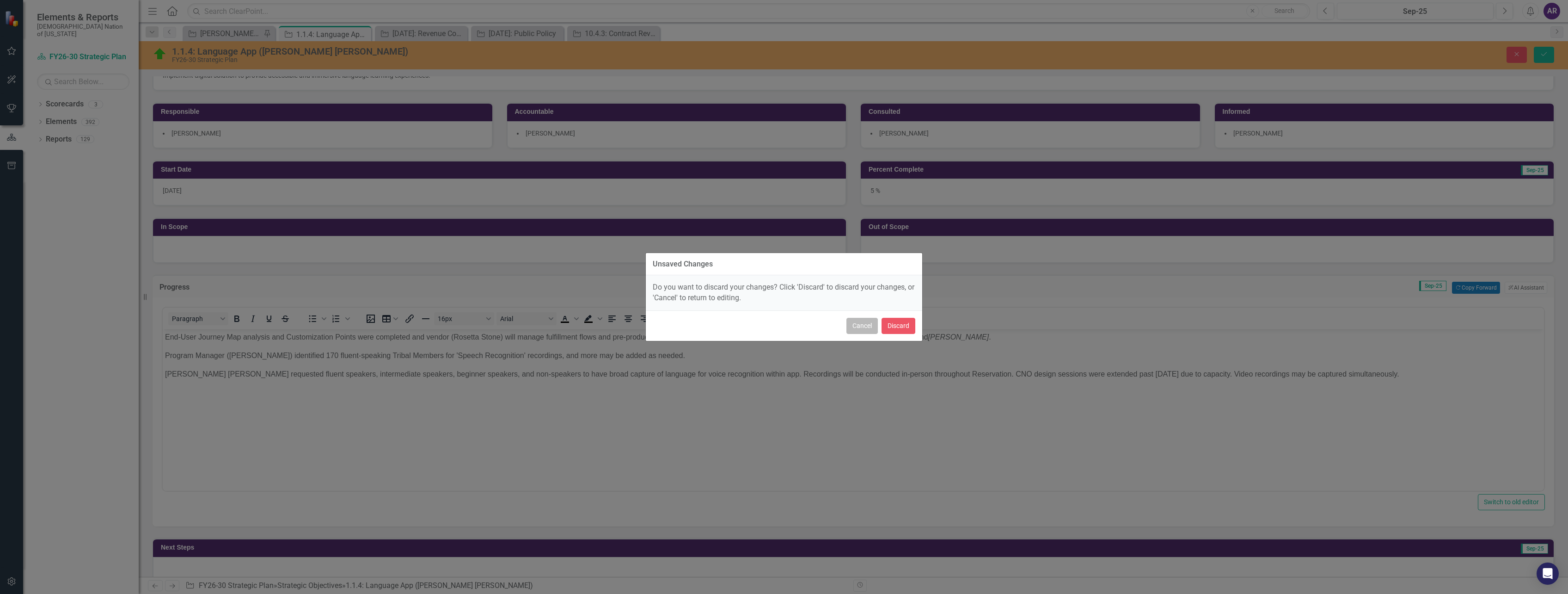
click at [877, 323] on button "Cancel" at bounding box center [862, 325] width 31 height 16
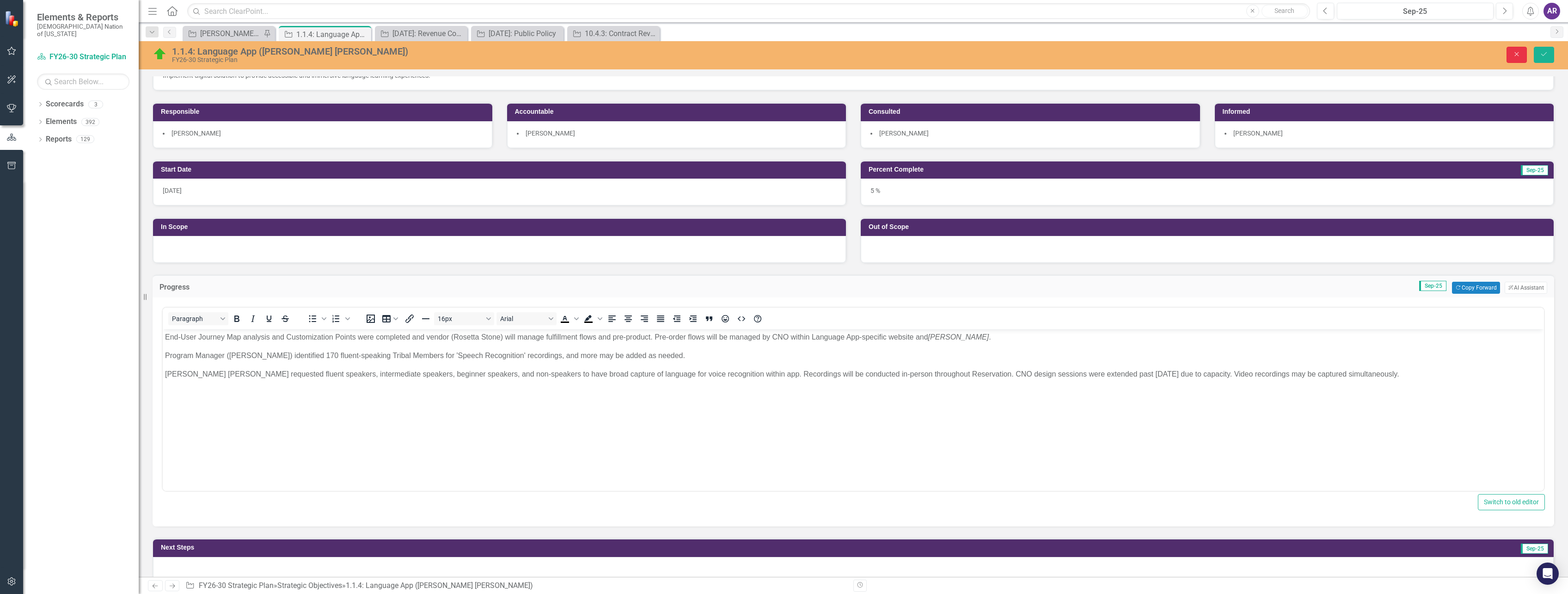
click at [1510, 55] on button "Close" at bounding box center [1517, 54] width 20 height 16
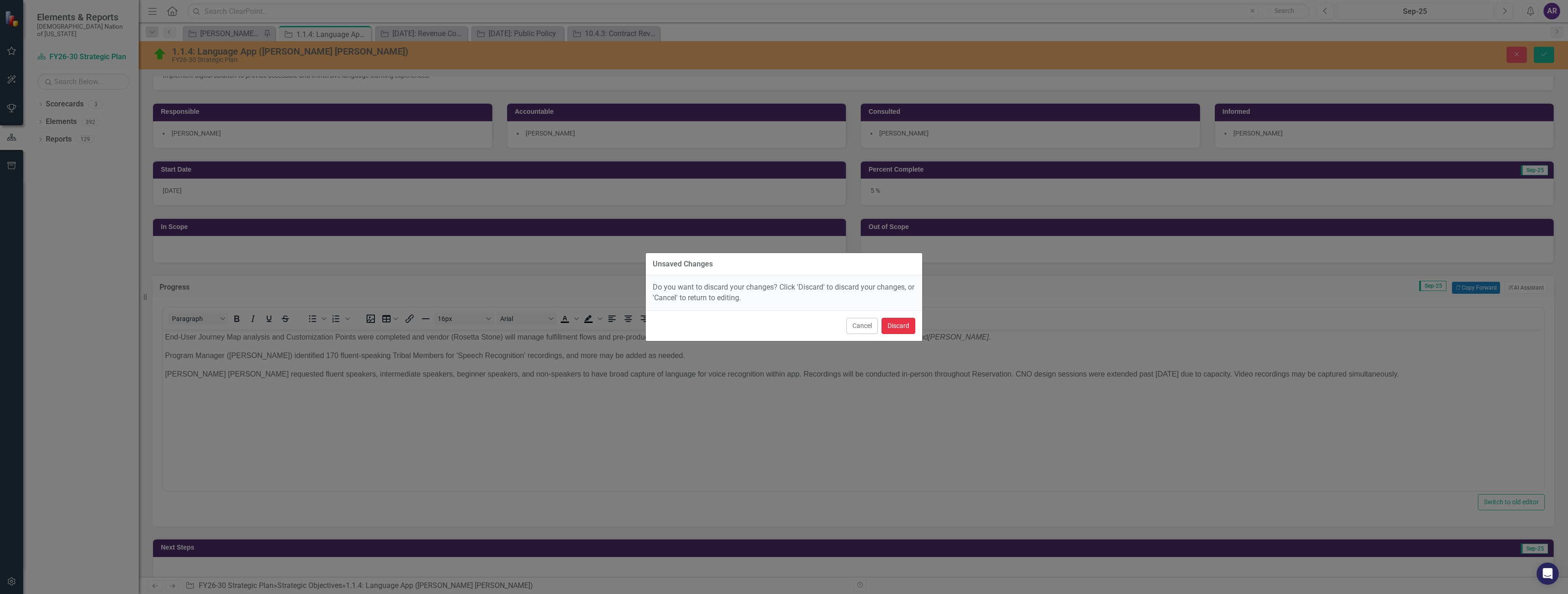
click at [902, 323] on button "Discard" at bounding box center [898, 325] width 34 height 16
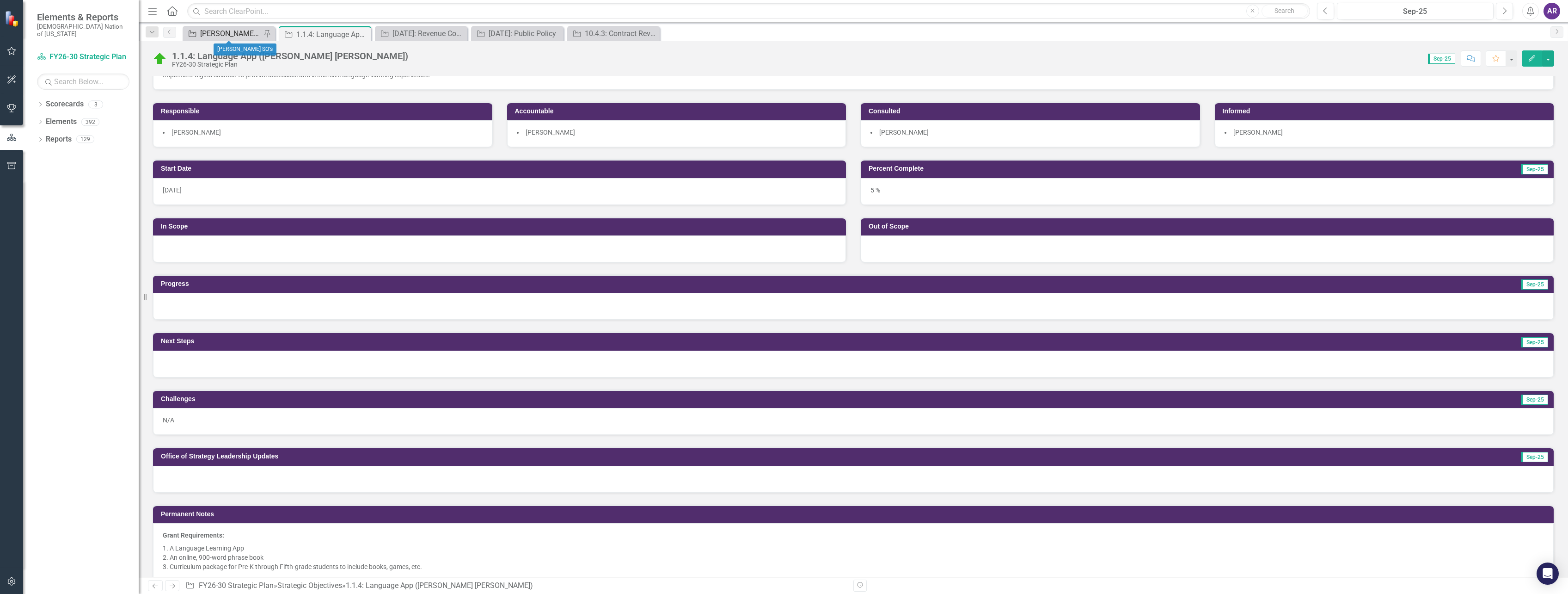
click at [243, 32] on div "[PERSON_NAME] SO's" at bounding box center [231, 34] width 61 height 11
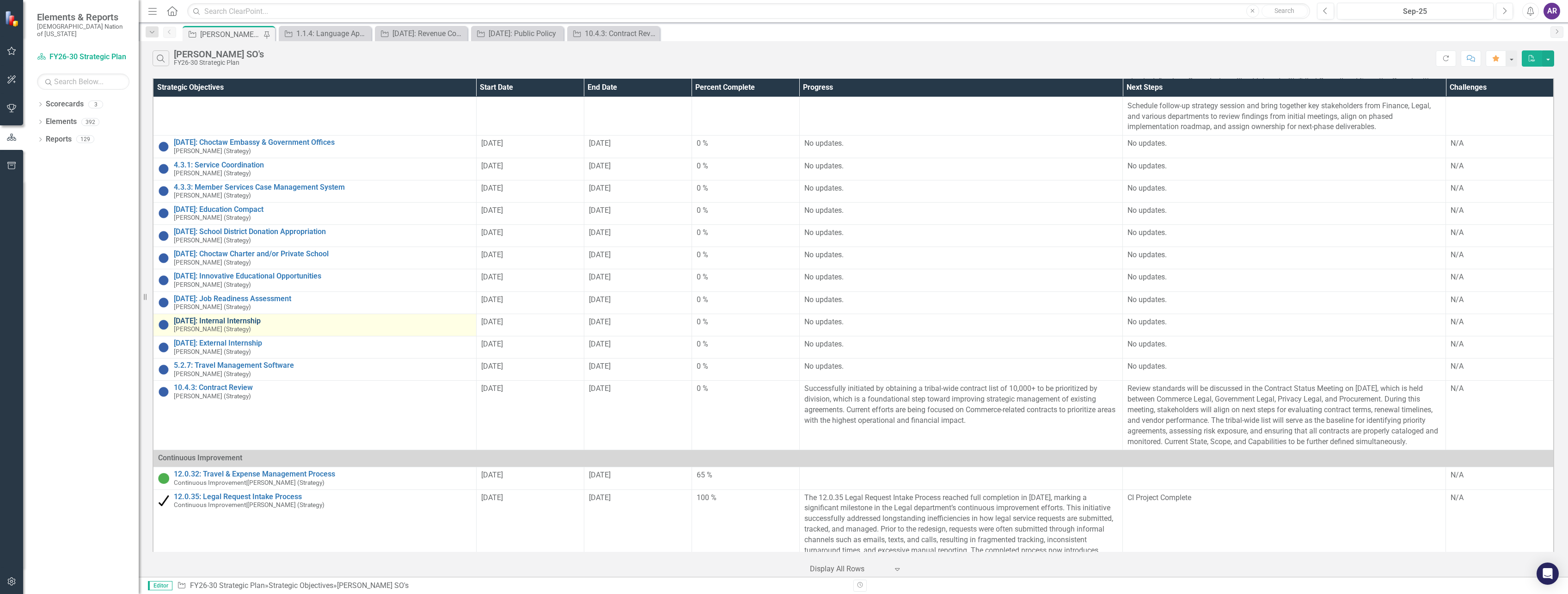
scroll to position [324, 0]
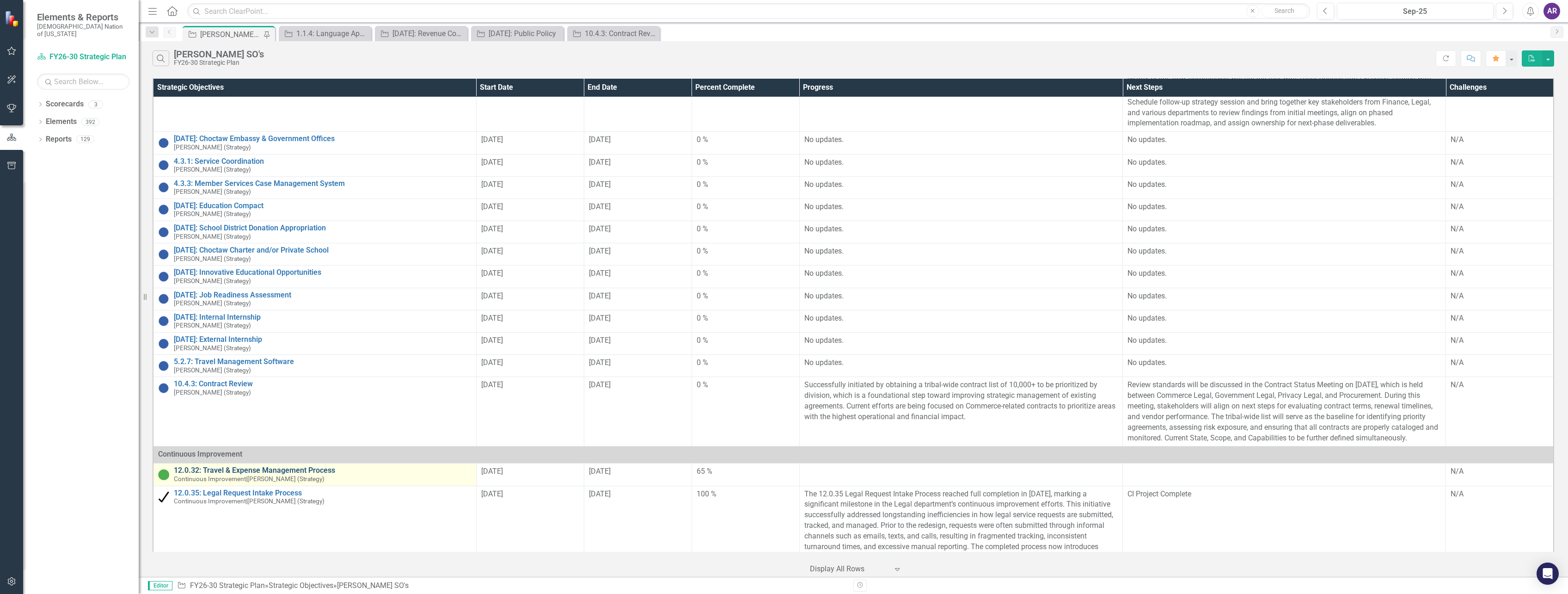
click at [284, 468] on link "12.0.32: Travel & Expense Management Process" at bounding box center [322, 470] width 298 height 8
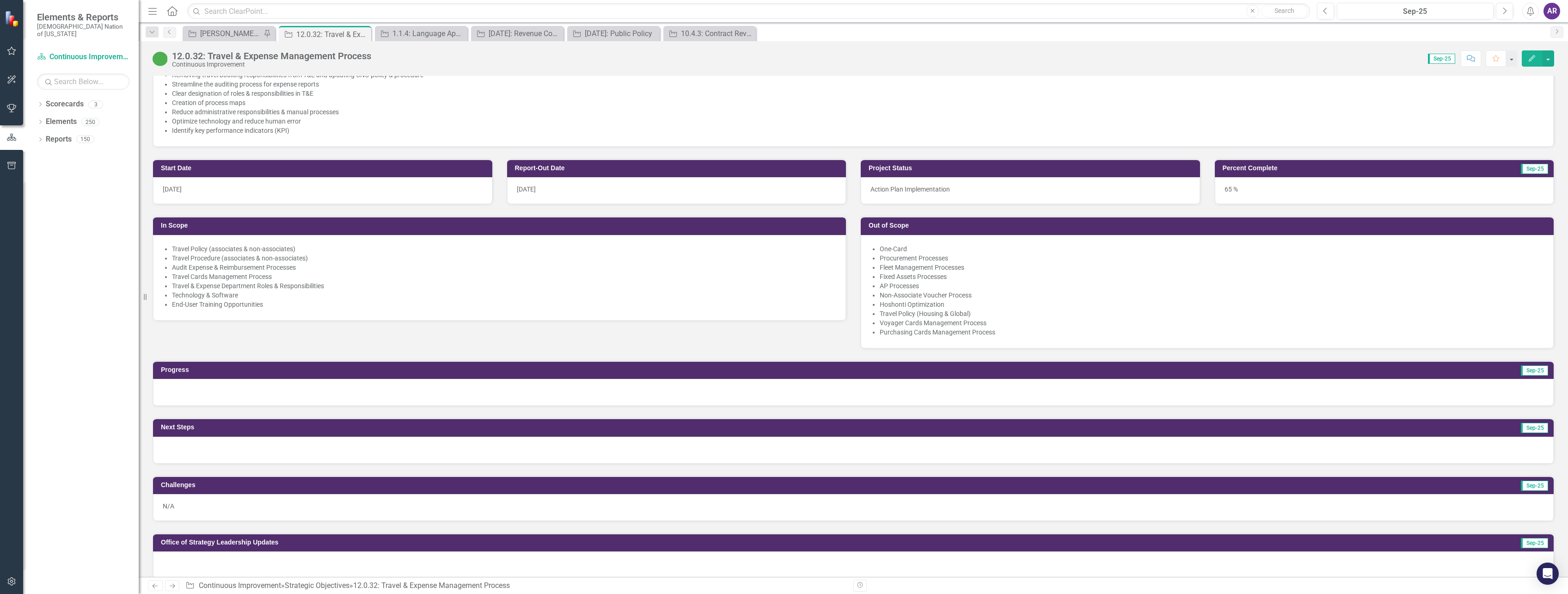
scroll to position [324, 0]
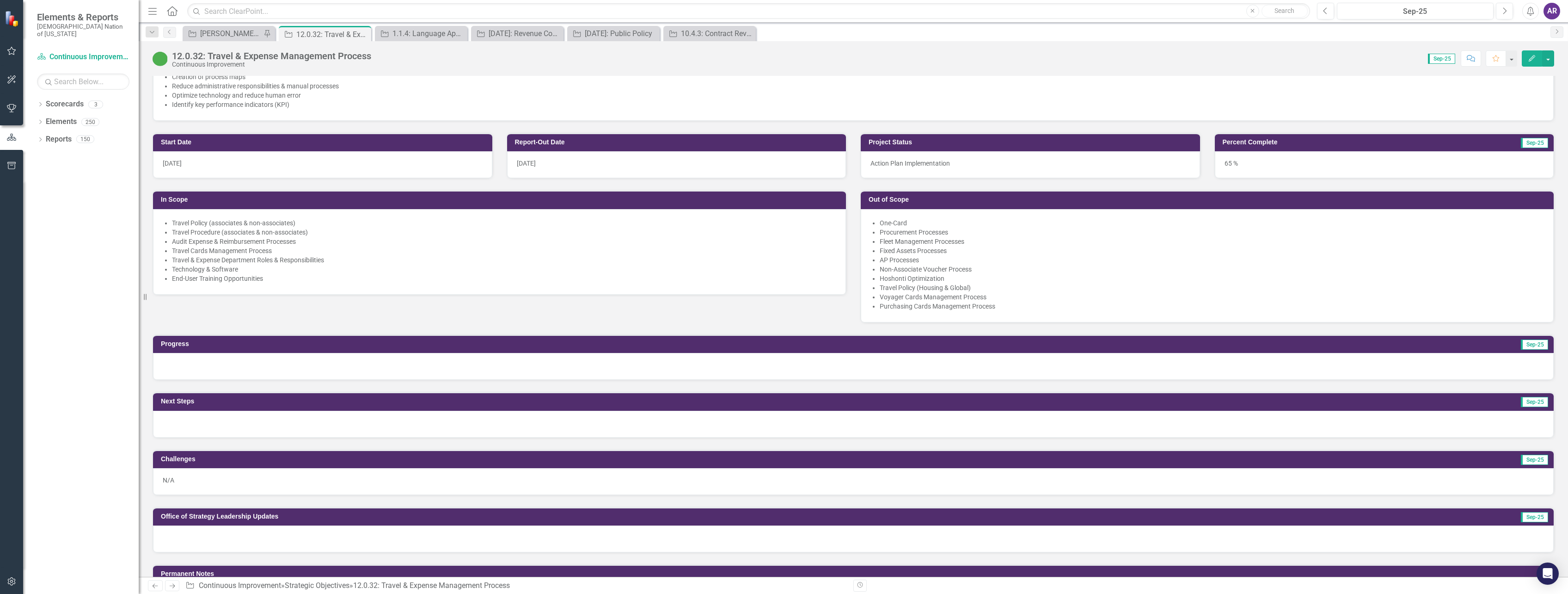
click at [595, 368] on div at bounding box center [853, 366] width 1401 height 27
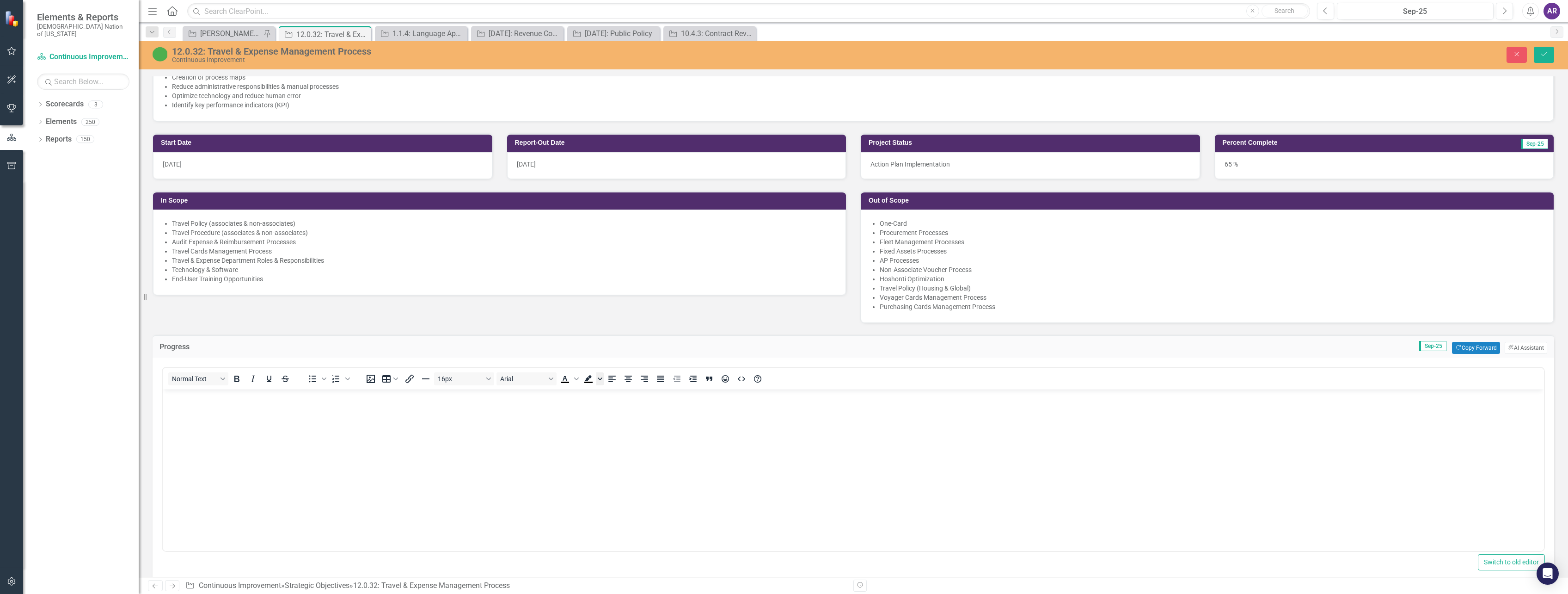
scroll to position [0, 0]
click at [1462, 346] on button "Copy Forward Copy Forward" at bounding box center [1476, 347] width 48 height 12
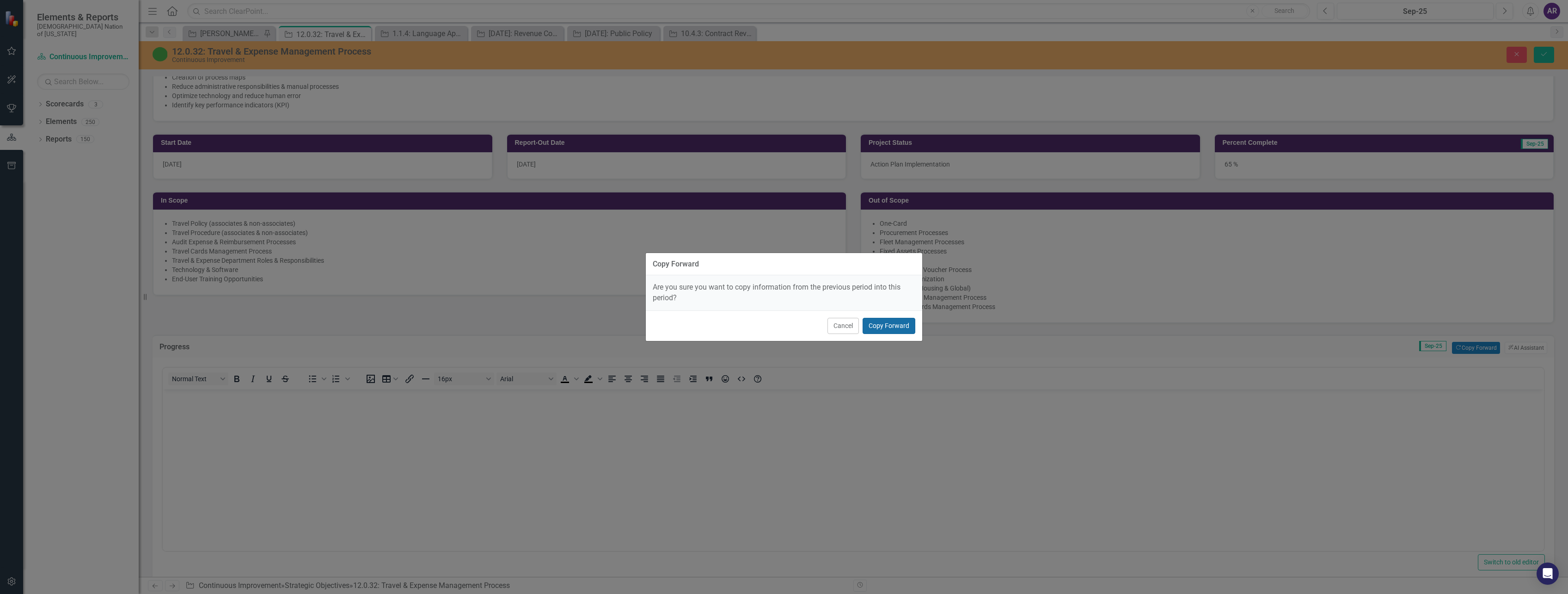
click at [889, 326] on button "Copy Forward" at bounding box center [889, 325] width 53 height 16
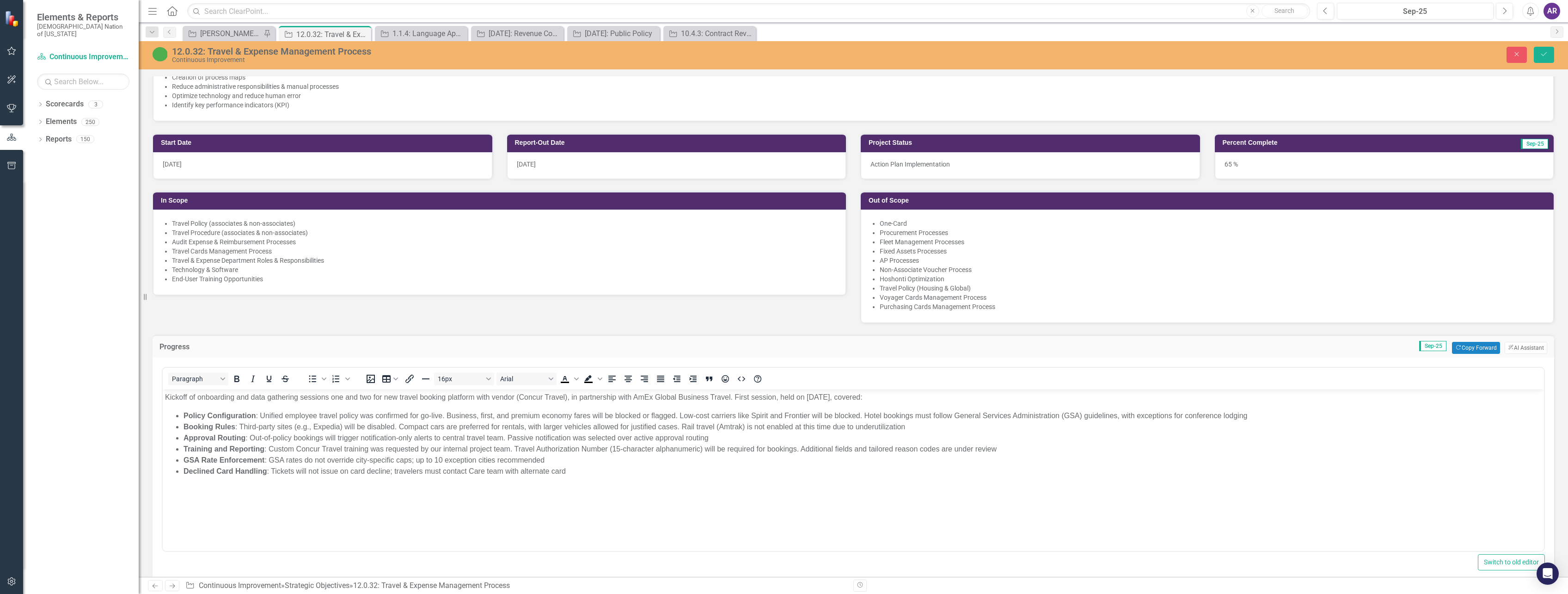
click at [919, 400] on p "Kickoff of onboarding and data gathering sessions one and two for new travel bo…" at bounding box center [853, 397] width 1377 height 11
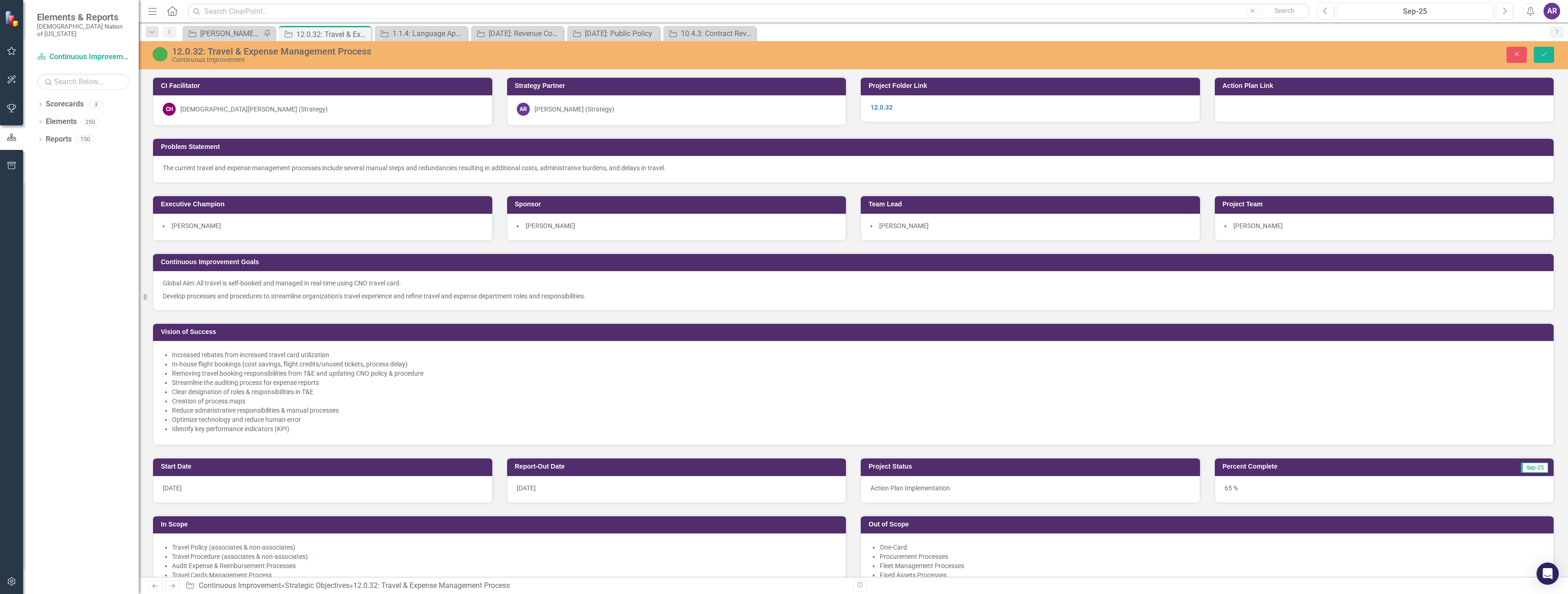
scroll to position [324, 0]
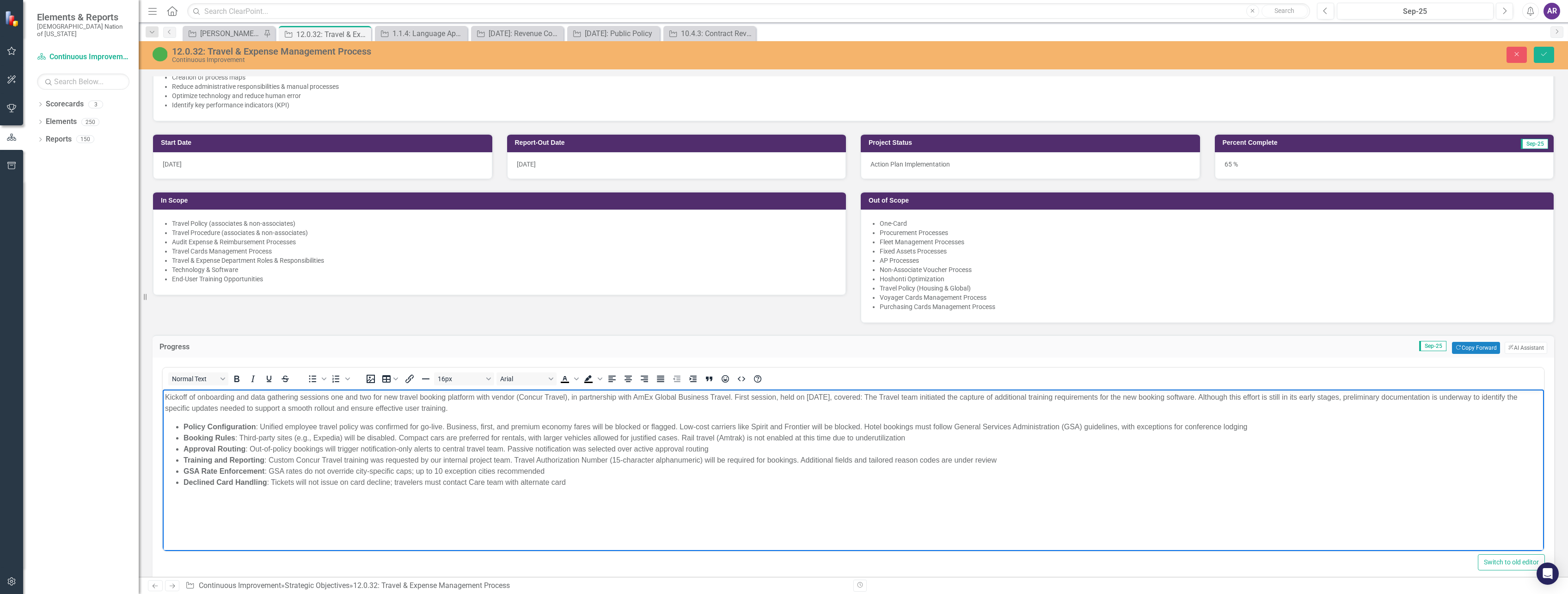
click at [946, 400] on p "Kickoff of onboarding and data gathering sessions one and two for new travel bo…" at bounding box center [853, 403] width 1377 height 22
click at [1223, 398] on p "Kickoff of onboarding and data gathering sessions one and two for new travel bo…" at bounding box center [853, 403] width 1377 height 22
